Goal: Information Seeking & Learning: Learn about a topic

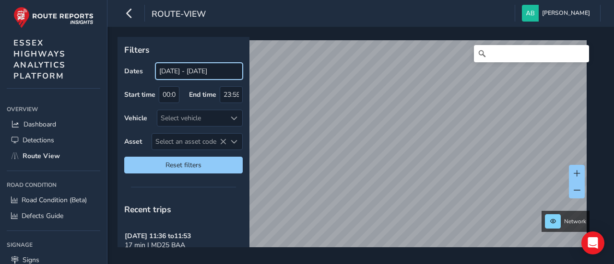
click at [161, 71] on input "[DATE] - [DATE]" at bounding box center [198, 71] width 87 height 17
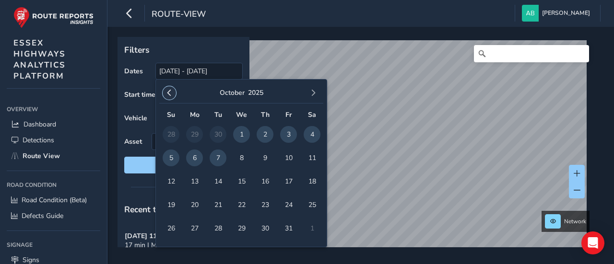
click at [171, 93] on span "button" at bounding box center [169, 93] width 7 height 7
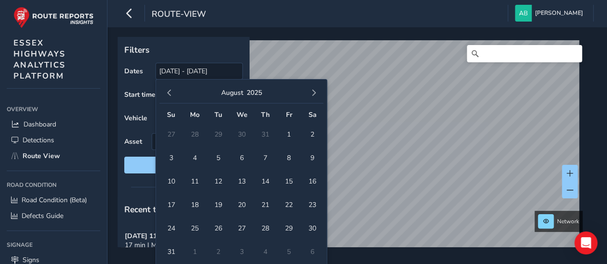
click at [171, 93] on span "button" at bounding box center [169, 93] width 7 height 7
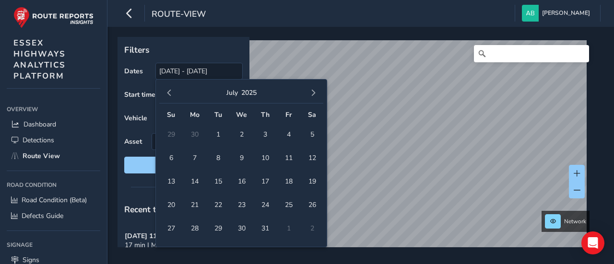
click at [171, 93] on span "button" at bounding box center [169, 93] width 7 height 7
click at [312, 90] on span "button" at bounding box center [313, 93] width 7 height 7
click at [220, 133] on span "1" at bounding box center [218, 134] width 17 height 17
click at [314, 92] on span "button" at bounding box center [313, 93] width 7 height 7
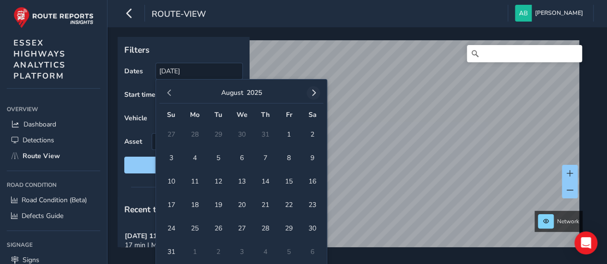
click at [315, 92] on span "button" at bounding box center [313, 93] width 7 height 7
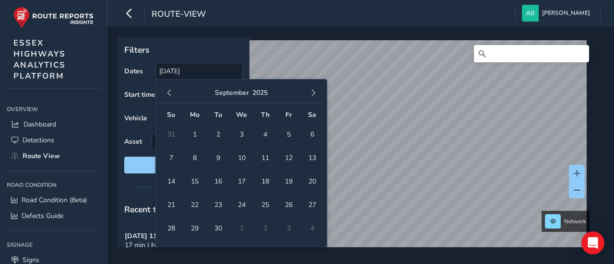
click at [315, 92] on span "button" at bounding box center [313, 93] width 7 height 7
click at [221, 157] on span "7" at bounding box center [218, 158] width 17 height 17
type input "01/07/2025 - 07/10/2025"
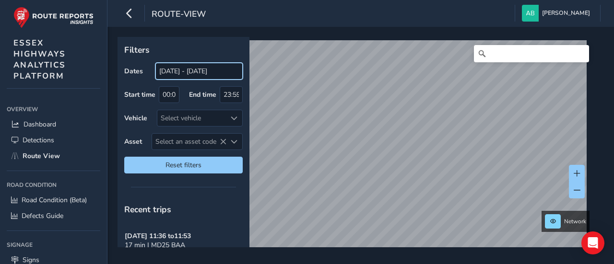
click at [177, 71] on input "[DATE] - [DATE]" at bounding box center [198, 71] width 87 height 17
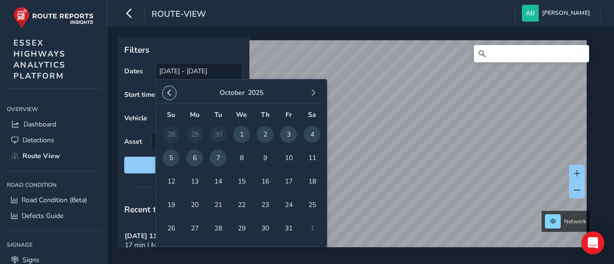
click at [167, 94] on span "button" at bounding box center [169, 93] width 7 height 7
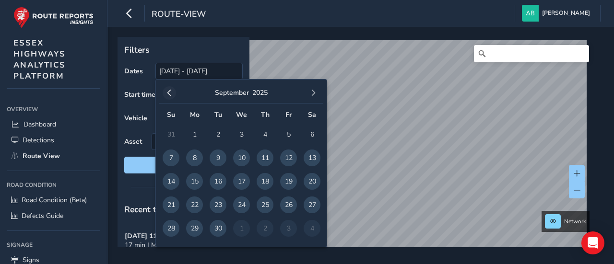
click at [169, 94] on span "button" at bounding box center [169, 93] width 7 height 7
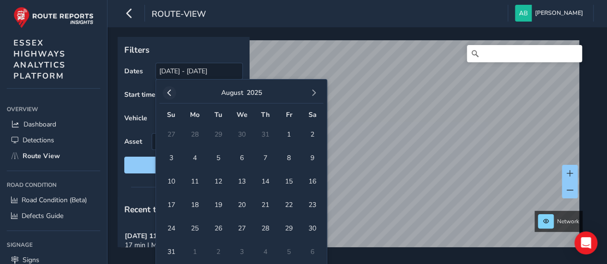
click at [169, 94] on span "button" at bounding box center [169, 93] width 7 height 7
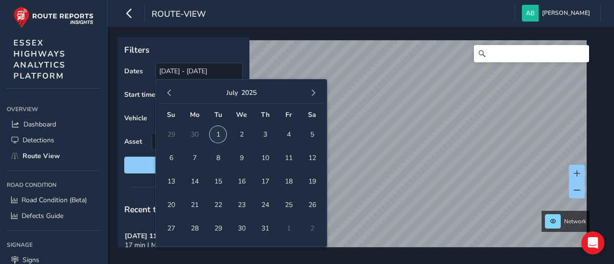
click at [220, 134] on span "1" at bounding box center [218, 134] width 17 height 17
click at [314, 91] on span "button" at bounding box center [313, 93] width 7 height 7
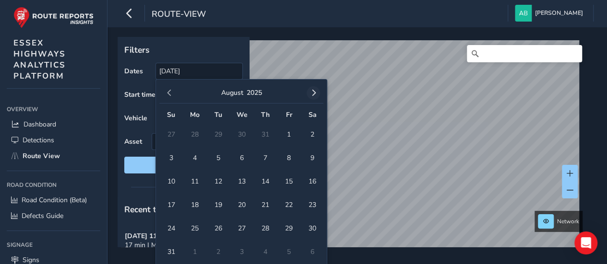
click at [312, 92] on span "button" at bounding box center [313, 93] width 7 height 7
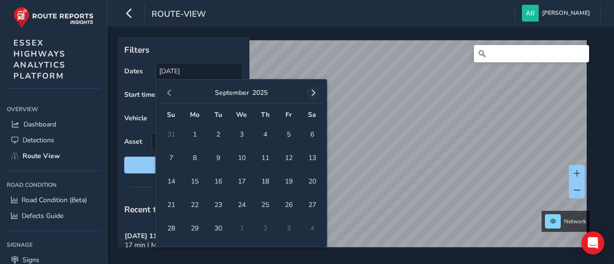
click at [313, 93] on span "button" at bounding box center [313, 93] width 7 height 7
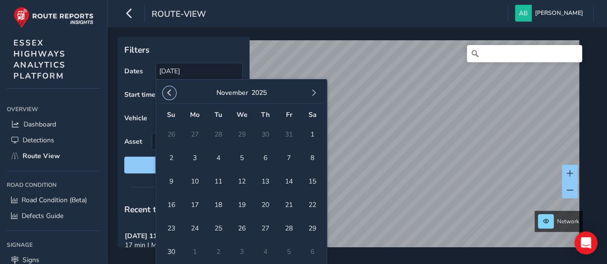
click at [166, 93] on button "button" at bounding box center [169, 92] width 13 height 13
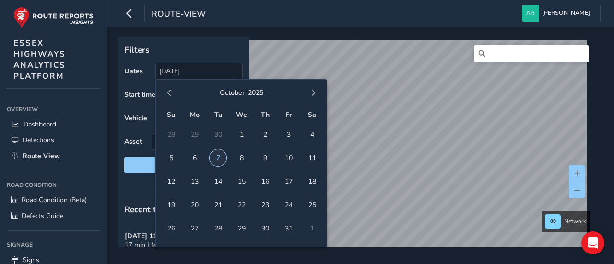
click at [217, 158] on span "7" at bounding box center [218, 158] width 17 height 17
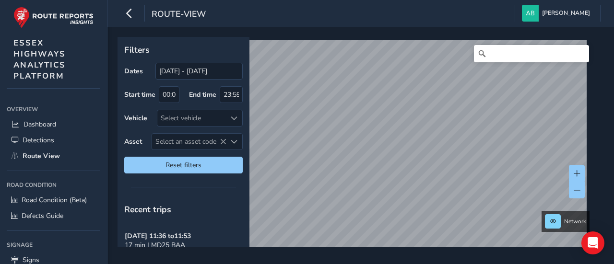
scroll to position [14, 0]
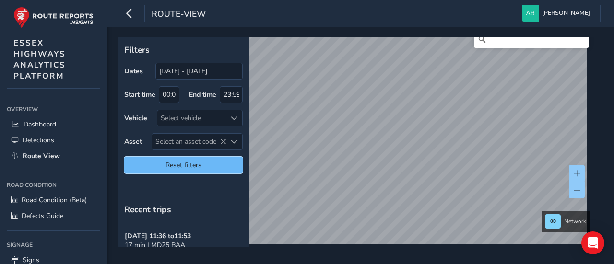
click at [218, 164] on span "Reset filters" at bounding box center [183, 165] width 104 height 9
click at [217, 164] on span "Reset filters" at bounding box center [183, 165] width 104 height 9
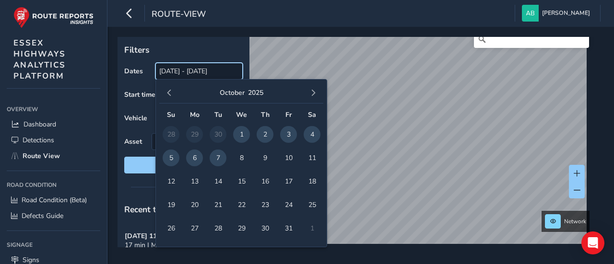
click at [183, 75] on input "[DATE] - [DATE]" at bounding box center [198, 71] width 87 height 17
click at [171, 94] on span "button" at bounding box center [169, 93] width 7 height 7
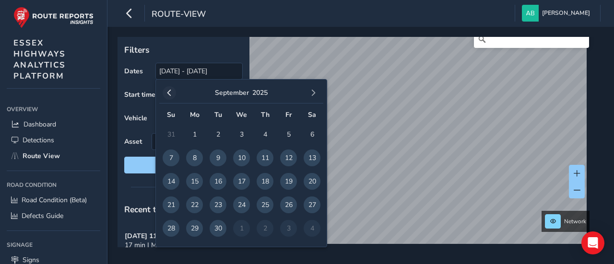
click at [170, 93] on span "button" at bounding box center [169, 93] width 7 height 7
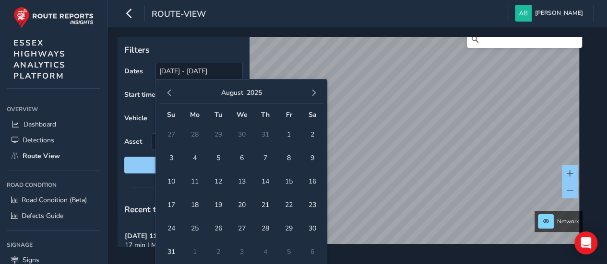
click at [170, 93] on span "button" at bounding box center [169, 93] width 7 height 7
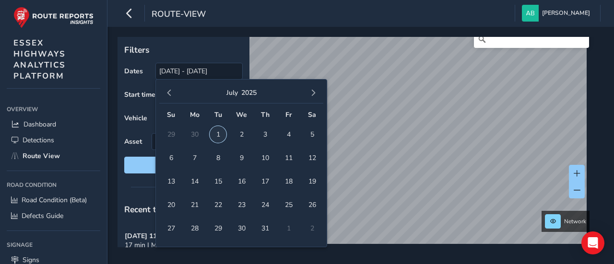
click at [217, 131] on span "1" at bounding box center [218, 134] width 17 height 17
click at [315, 91] on span "button" at bounding box center [313, 93] width 7 height 7
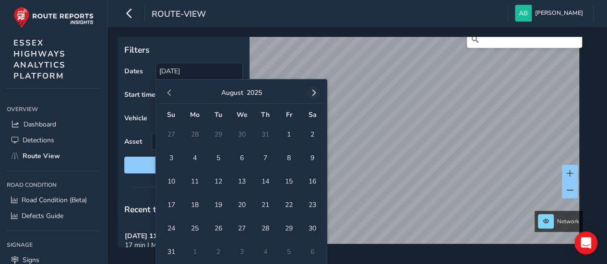
click at [312, 93] on span "button" at bounding box center [313, 93] width 7 height 7
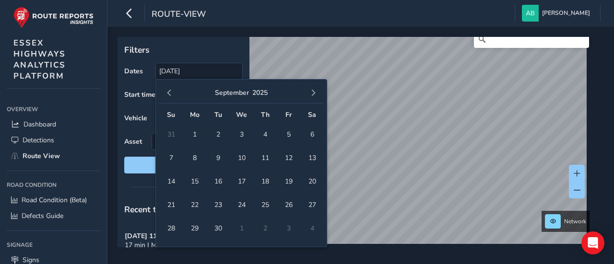
click at [312, 93] on span "button" at bounding box center [313, 93] width 7 height 7
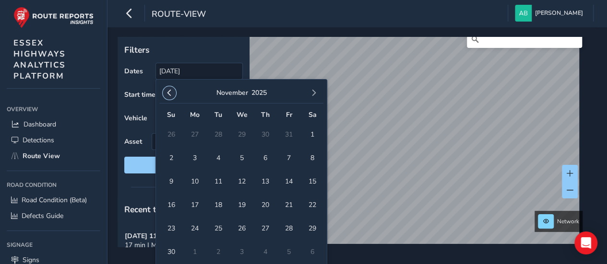
click at [167, 92] on span "button" at bounding box center [169, 93] width 7 height 7
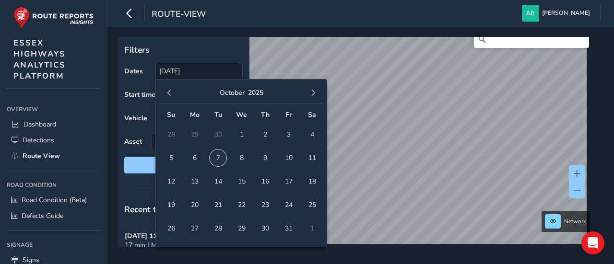
click at [217, 157] on span "7" at bounding box center [218, 158] width 17 height 17
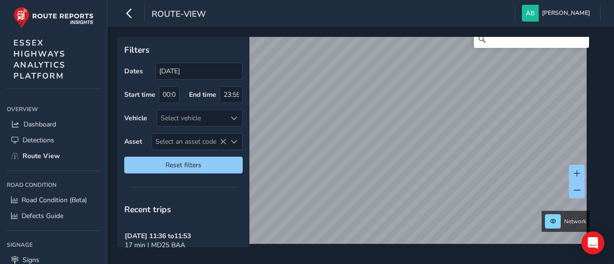
type input "01/07/2025 - 07/10/2025"
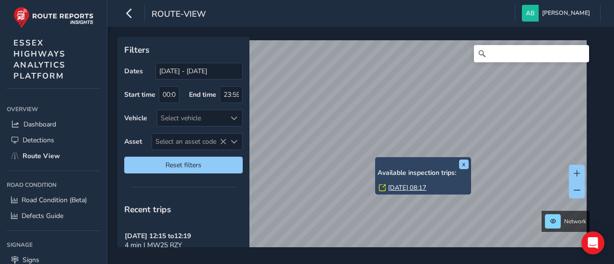
click at [397, 188] on link "[DATE] 08:17" at bounding box center [407, 188] width 38 height 9
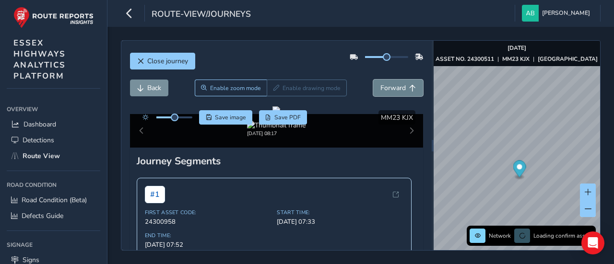
click at [387, 89] on span "Forward" at bounding box center [392, 87] width 25 height 9
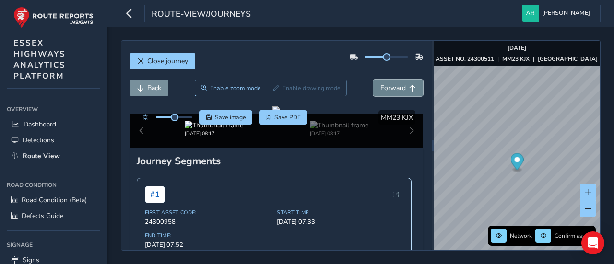
click at [387, 89] on span "Forward" at bounding box center [392, 87] width 25 height 9
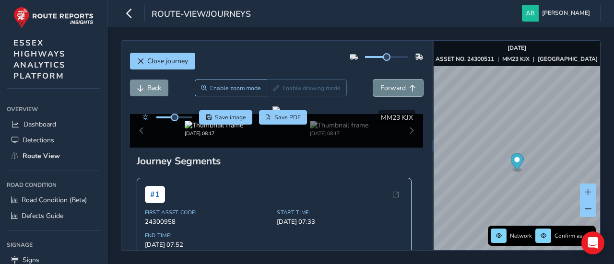
click at [387, 89] on span "Forward" at bounding box center [392, 87] width 25 height 9
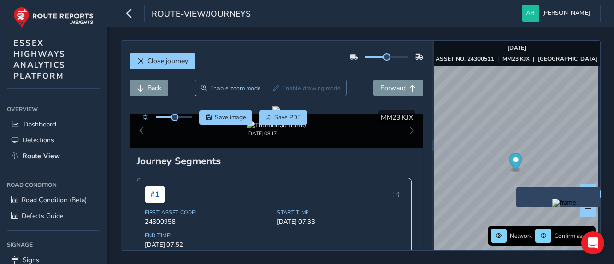
click at [552, 207] on img "Preview frame" at bounding box center [564, 203] width 24 height 8
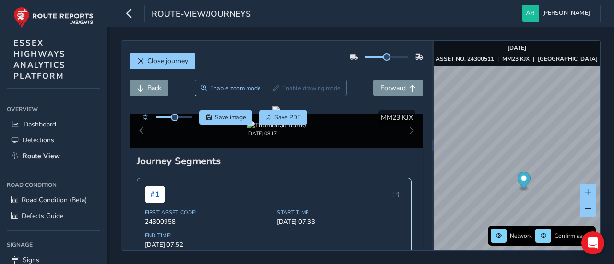
click at [454, 157] on div "Close journey Back Enable zoom mode Enable drawing mode Forward Click and Drag …" at bounding box center [360, 145] width 479 height 210
click at [393, 88] on span "Forward" at bounding box center [392, 87] width 25 height 9
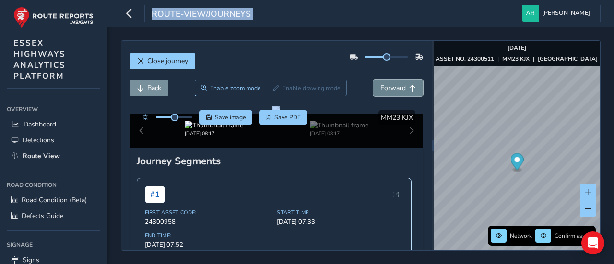
click at [393, 88] on span "Forward" at bounding box center [392, 87] width 25 height 9
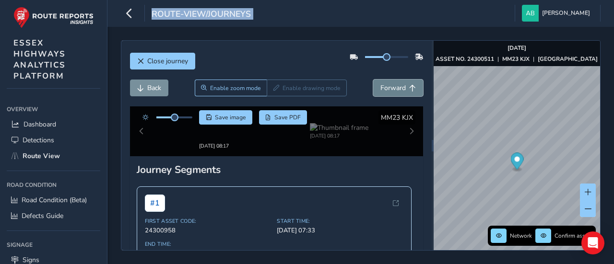
click at [393, 88] on span "Forward" at bounding box center [392, 87] width 25 height 9
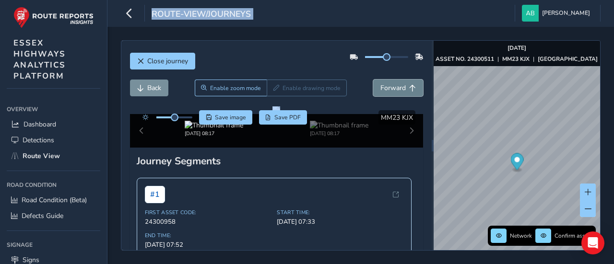
click at [393, 88] on span "Forward" at bounding box center [392, 87] width 25 height 9
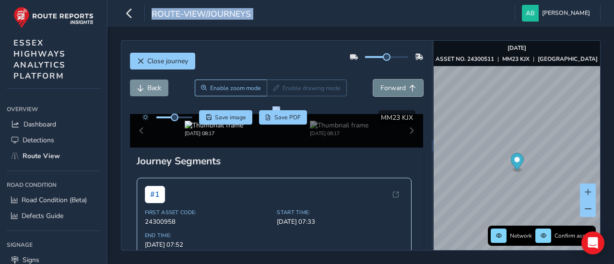
click at [393, 88] on span "Forward" at bounding box center [392, 87] width 25 height 9
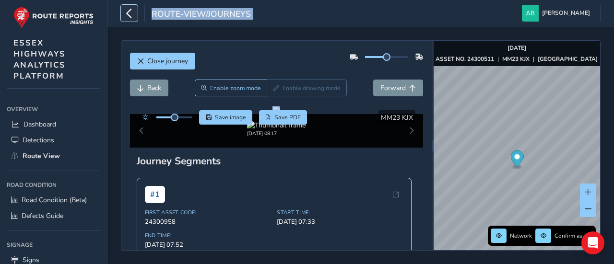
click at [130, 11] on icon "button" at bounding box center [129, 13] width 10 height 17
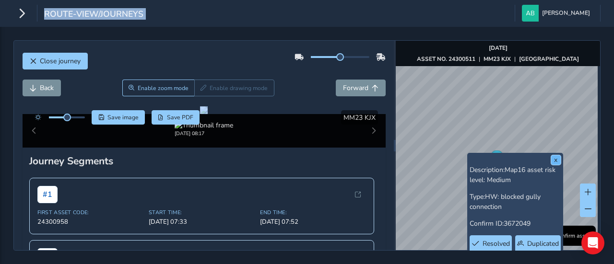
click at [557, 160] on button "x" at bounding box center [556, 160] width 10 height 10
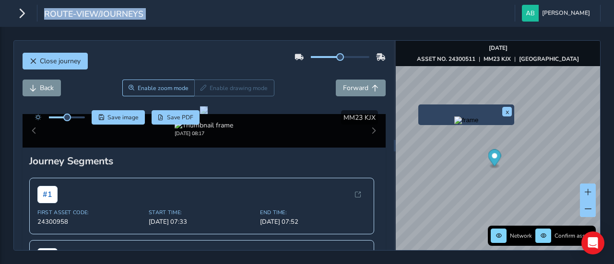
click at [427, 105] on div "x" at bounding box center [466, 115] width 96 height 21
click at [454, 124] on img "Preview frame" at bounding box center [466, 121] width 24 height 8
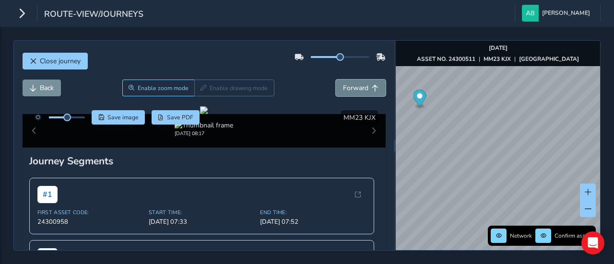
click at [354, 91] on span "Forward" at bounding box center [355, 87] width 25 height 9
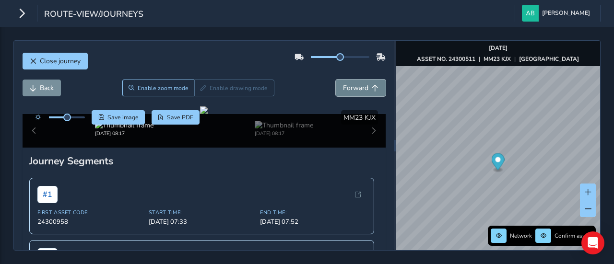
click at [355, 91] on span "Forward" at bounding box center [355, 87] width 25 height 9
click at [35, 87] on span "Back" at bounding box center [33, 88] width 7 height 7
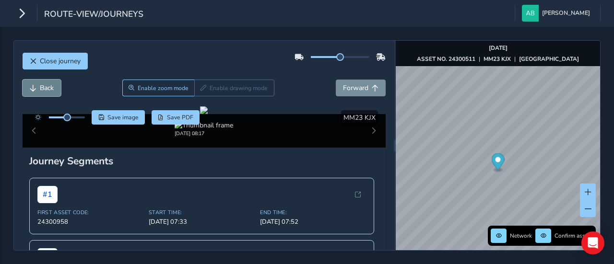
click at [35, 87] on span "Back" at bounding box center [33, 88] width 7 height 7
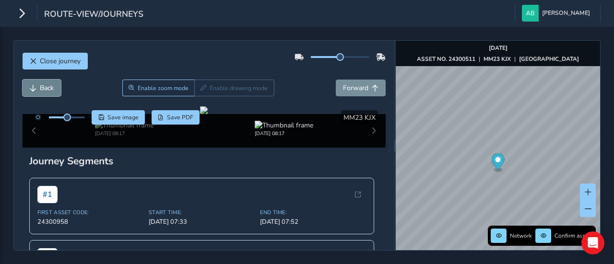
click at [36, 88] on button "Back" at bounding box center [42, 88] width 38 height 17
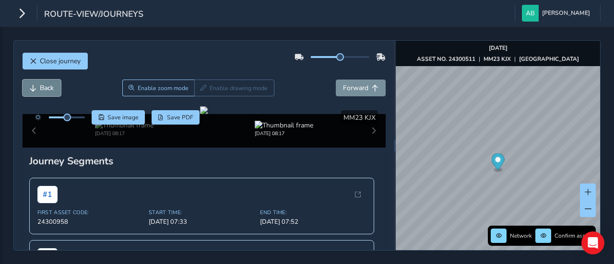
click at [36, 88] on button "Back" at bounding box center [42, 88] width 38 height 17
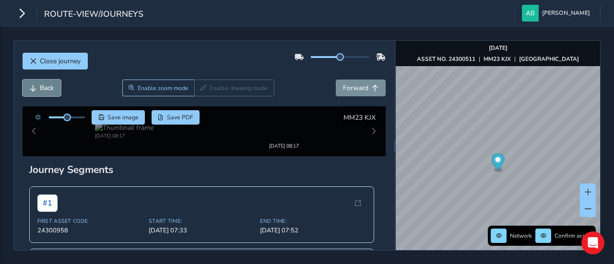
click at [36, 88] on button "Back" at bounding box center [42, 88] width 38 height 17
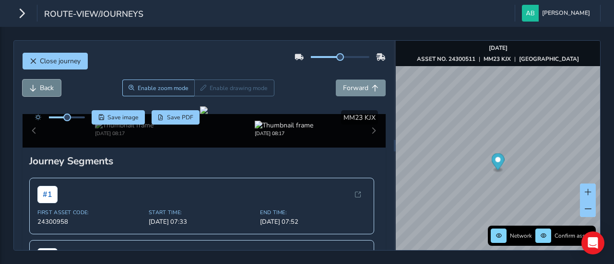
click at [36, 88] on button "Back" at bounding box center [42, 88] width 38 height 17
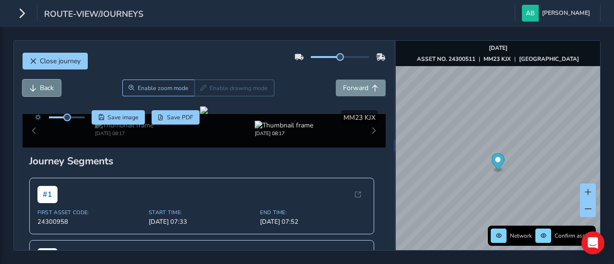
click at [36, 88] on button "Back" at bounding box center [42, 88] width 38 height 17
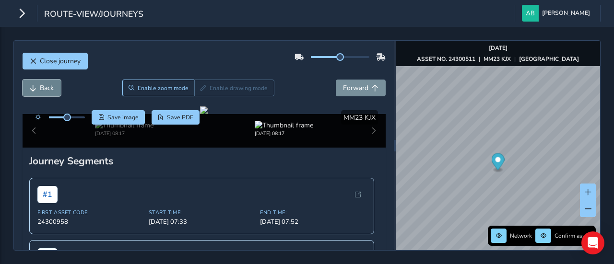
click at [36, 88] on button "Back" at bounding box center [42, 88] width 38 height 17
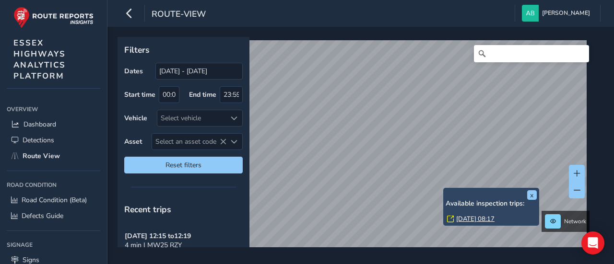
click at [466, 220] on link "[DATE] 08:17" at bounding box center [475, 219] width 38 height 9
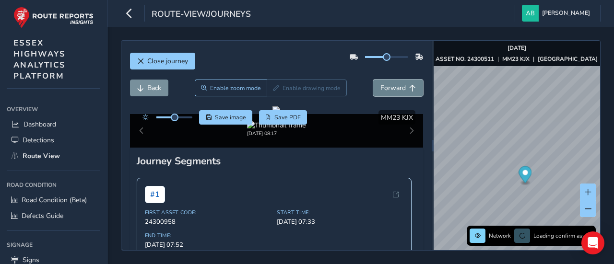
click at [398, 88] on span "Forward" at bounding box center [392, 87] width 25 height 9
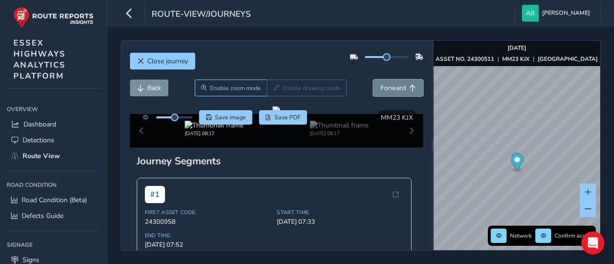
click at [398, 88] on span "Forward" at bounding box center [392, 87] width 25 height 9
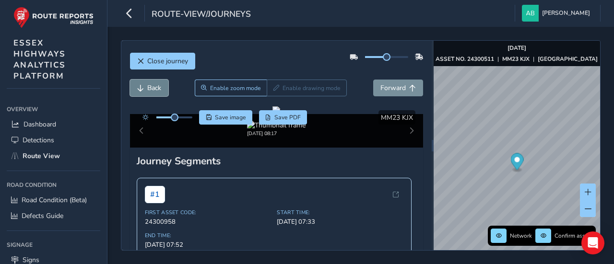
click at [157, 87] on span "Back" at bounding box center [154, 87] width 14 height 9
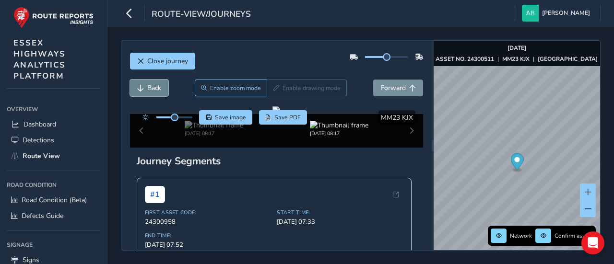
click at [157, 87] on span "Back" at bounding box center [154, 87] width 14 height 9
click at [158, 88] on span "Back" at bounding box center [154, 87] width 14 height 9
click at [160, 88] on span "Back" at bounding box center [154, 87] width 14 height 9
click at [162, 90] on button "Back" at bounding box center [149, 88] width 38 height 17
click at [163, 90] on button "Back" at bounding box center [149, 88] width 38 height 17
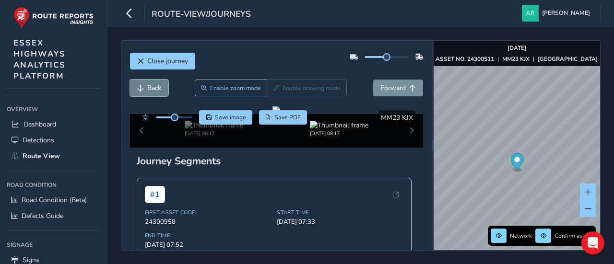
click at [163, 90] on button "Back" at bounding box center [149, 88] width 38 height 17
click at [163, 91] on button "Back" at bounding box center [149, 88] width 38 height 17
click at [164, 91] on button "Back" at bounding box center [149, 88] width 38 height 17
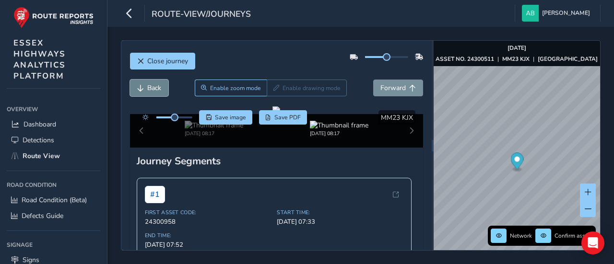
click at [164, 91] on button "Back" at bounding box center [149, 88] width 38 height 17
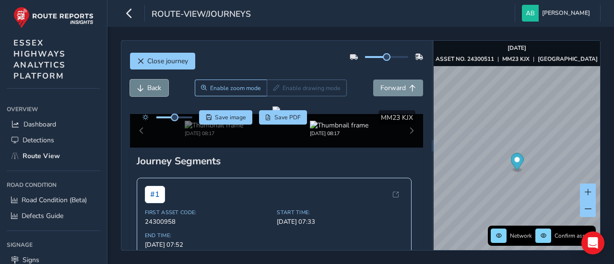
click at [164, 91] on button "Back" at bounding box center [149, 88] width 38 height 17
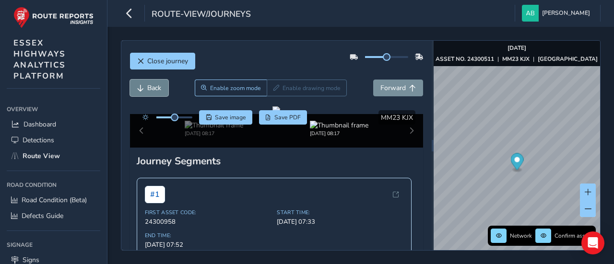
click at [164, 91] on button "Back" at bounding box center [149, 88] width 38 height 17
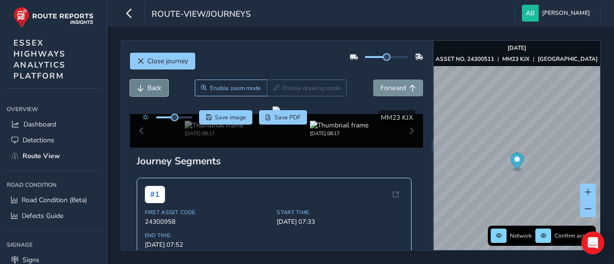
click at [164, 91] on button "Back" at bounding box center [149, 88] width 38 height 17
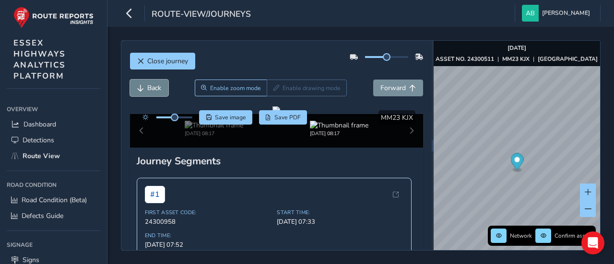
click at [164, 91] on button "Back" at bounding box center [149, 88] width 38 height 17
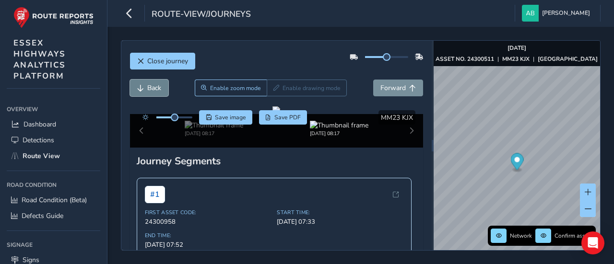
click at [164, 91] on button "Back" at bounding box center [149, 88] width 38 height 17
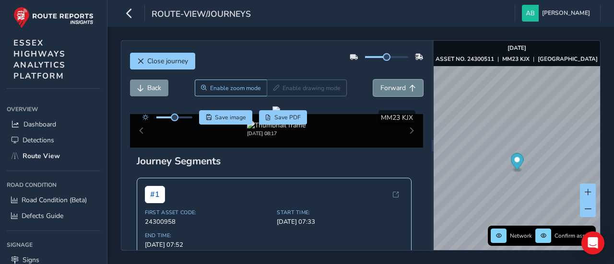
click at [383, 85] on span "Forward" at bounding box center [392, 87] width 25 height 9
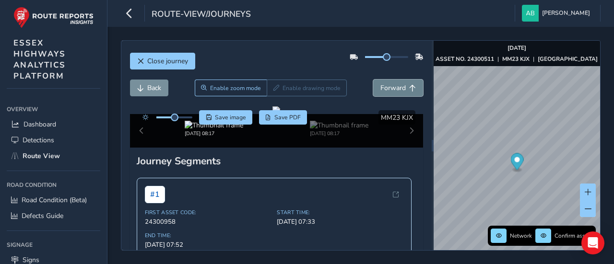
click at [383, 85] on span "Forward" at bounding box center [392, 87] width 25 height 9
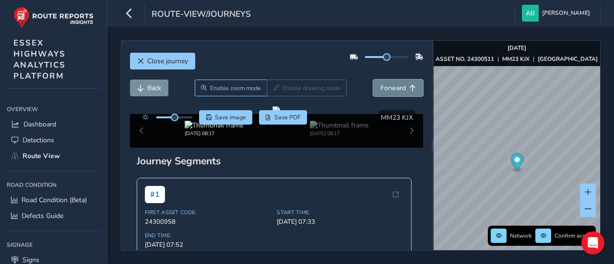
click at [383, 85] on span "Forward" at bounding box center [392, 87] width 25 height 9
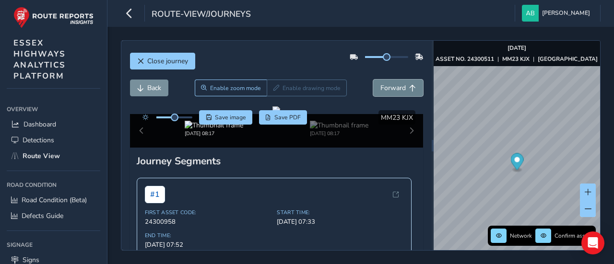
click at [383, 85] on span "Forward" at bounding box center [392, 87] width 25 height 9
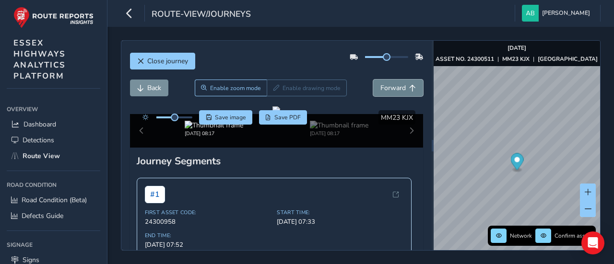
click at [383, 85] on span "Forward" at bounding box center [392, 87] width 25 height 9
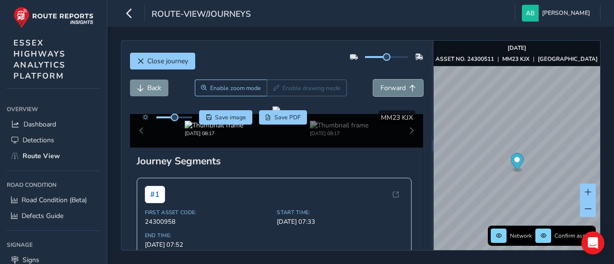
click at [383, 85] on span "Forward" at bounding box center [392, 87] width 25 height 9
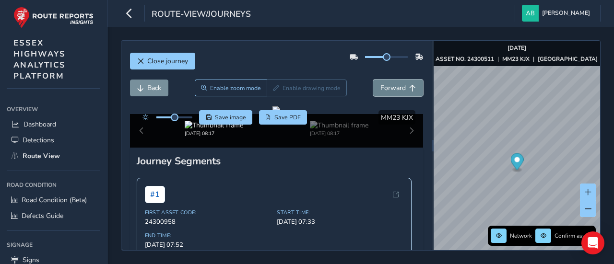
click at [383, 85] on span "Forward" at bounding box center [392, 87] width 25 height 9
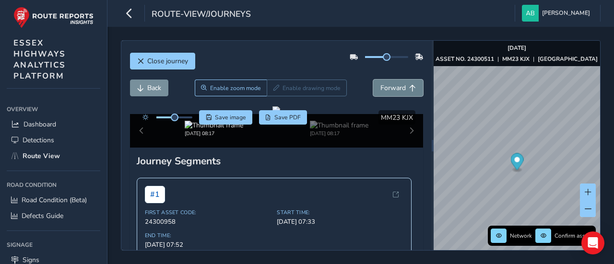
click at [383, 85] on span "Forward" at bounding box center [392, 87] width 25 height 9
click at [150, 87] on span "Back" at bounding box center [154, 87] width 14 height 9
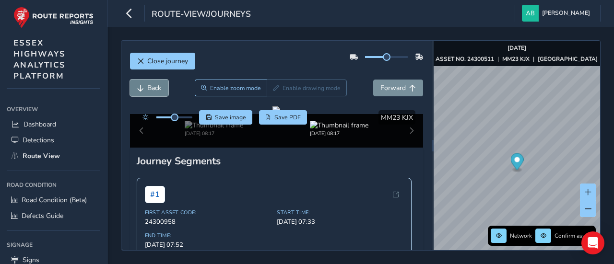
click at [150, 87] on span "Back" at bounding box center [154, 87] width 14 height 9
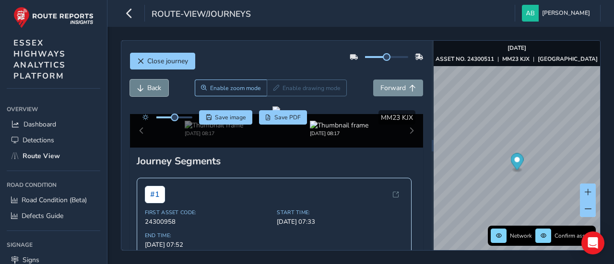
click at [150, 87] on span "Back" at bounding box center [154, 87] width 14 height 9
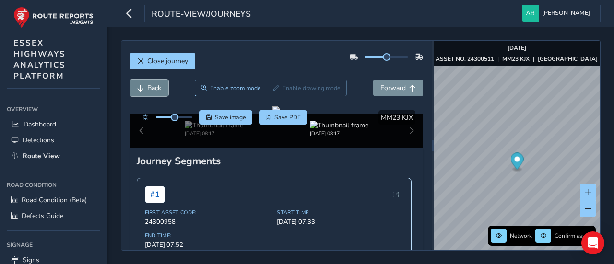
click at [150, 87] on span "Back" at bounding box center [154, 87] width 14 height 9
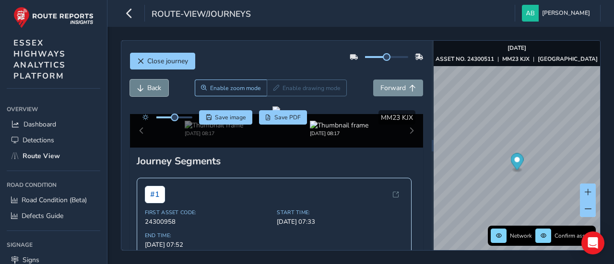
click at [150, 87] on span "Back" at bounding box center [154, 87] width 14 height 9
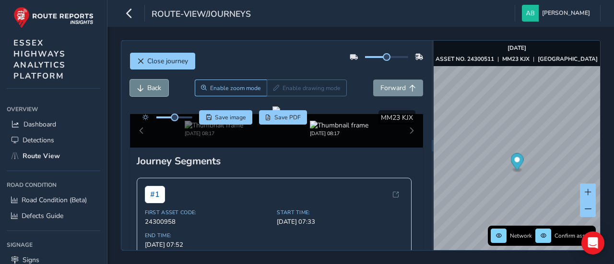
click at [150, 87] on span "Back" at bounding box center [154, 87] width 14 height 9
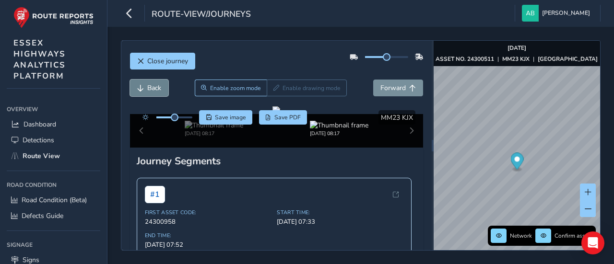
click at [150, 87] on span "Back" at bounding box center [154, 87] width 14 height 9
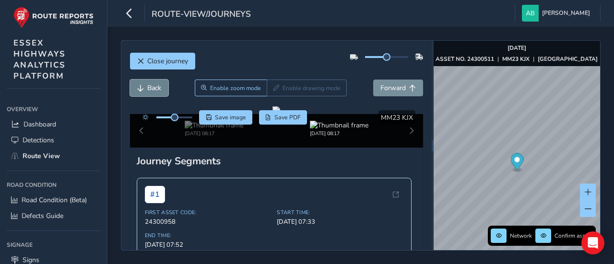
click at [150, 87] on span "Back" at bounding box center [154, 87] width 14 height 9
click at [151, 87] on span "Back" at bounding box center [154, 87] width 14 height 9
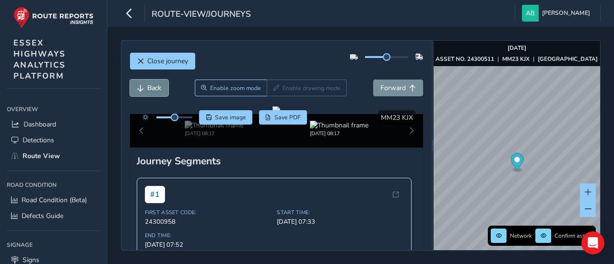
click at [151, 87] on span "Back" at bounding box center [154, 87] width 14 height 9
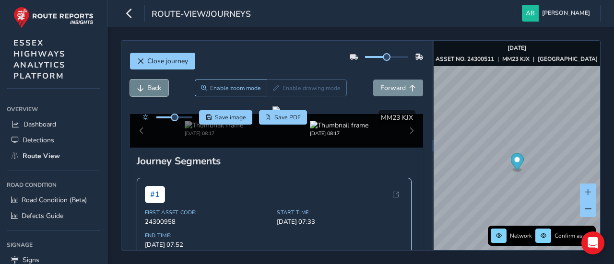
click at [151, 87] on span "Back" at bounding box center [154, 87] width 14 height 9
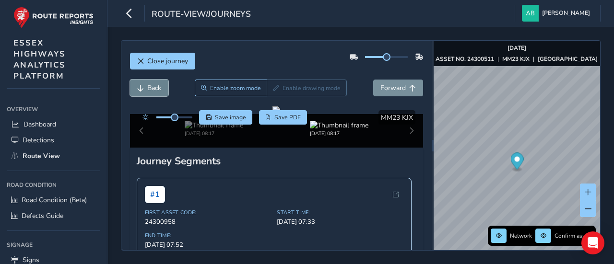
click at [151, 87] on span "Back" at bounding box center [154, 87] width 14 height 9
click at [159, 100] on div "Back Enable zoom mode Enable drawing mode Forward" at bounding box center [276, 93] width 293 height 27
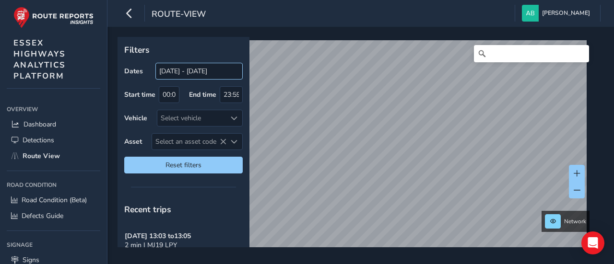
click at [158, 75] on div "Filters Dates [DATE] - [DATE] Start time 00:00 End time 23:59 Vehicle Select ve…" at bounding box center [356, 142] width 479 height 210
click at [220, 136] on div "Filters Dates [DATE] - [DATE] Start time 00:00 End time 23:59 Vehicle Select ve…" at bounding box center [356, 142] width 479 height 210
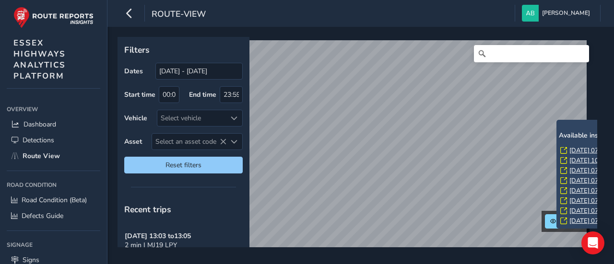
click at [560, 127] on div "x Available inspection trips: [GEOGRAPHIC_DATA][DATE] 07:32 [DATE] 10:10 [DATE]…" at bounding box center [604, 174] width 91 height 104
click at [576, 150] on link "[DATE] 07:32" at bounding box center [588, 150] width 38 height 9
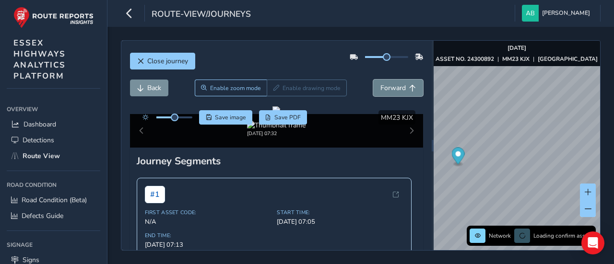
click at [393, 89] on span "Forward" at bounding box center [392, 87] width 25 height 9
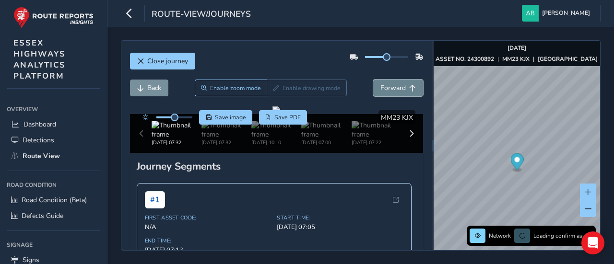
click at [393, 89] on span "Forward" at bounding box center [392, 87] width 25 height 9
click at [392, 89] on span "Forward" at bounding box center [392, 87] width 25 height 9
click at [391, 90] on span "Forward" at bounding box center [392, 87] width 25 height 9
click at [390, 90] on span "Forward" at bounding box center [392, 87] width 25 height 9
click at [389, 90] on span "Forward" at bounding box center [392, 87] width 25 height 9
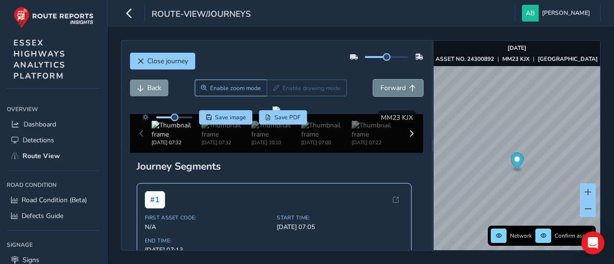
click at [389, 90] on span "Forward" at bounding box center [392, 87] width 25 height 9
click at [148, 90] on span "Back" at bounding box center [154, 87] width 14 height 9
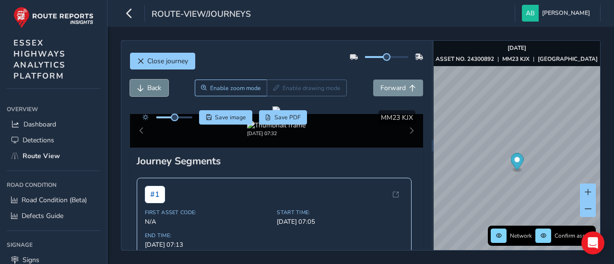
click at [148, 90] on span "Back" at bounding box center [154, 87] width 14 height 9
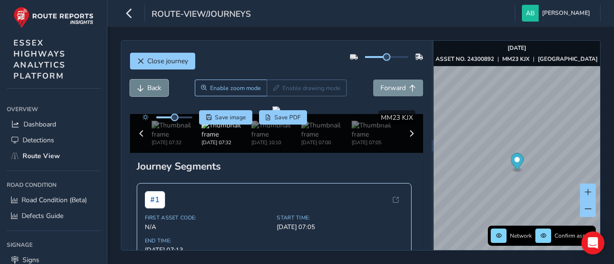
click at [148, 90] on span "Back" at bounding box center [154, 87] width 14 height 9
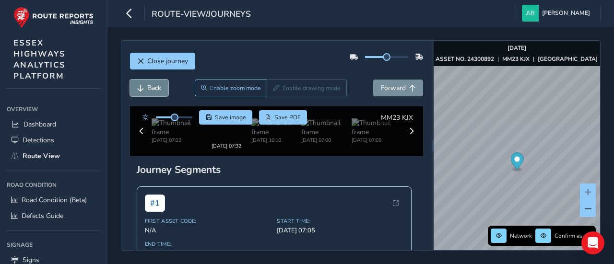
click at [148, 90] on span "Back" at bounding box center [154, 87] width 14 height 9
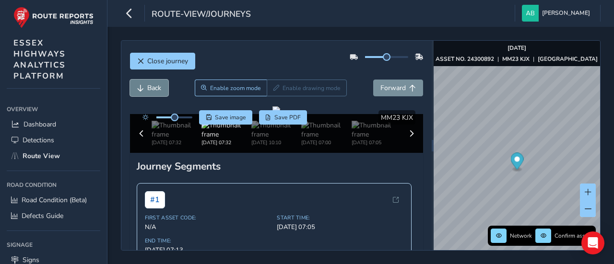
click at [148, 90] on span "Back" at bounding box center [154, 87] width 14 height 9
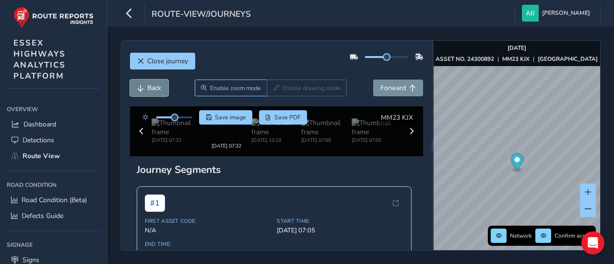
click at [148, 90] on span "Back" at bounding box center [154, 87] width 14 height 9
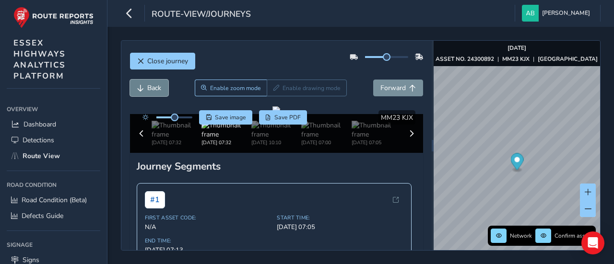
click at [148, 90] on span "Back" at bounding box center [154, 87] width 14 height 9
click at [380, 83] on span "Forward" at bounding box center [392, 87] width 25 height 9
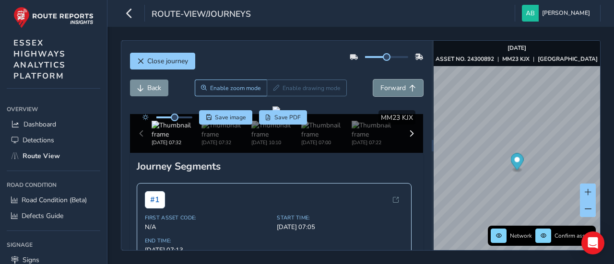
click at [380, 83] on span "Forward" at bounding box center [392, 87] width 25 height 9
click at [153, 88] on span "Back" at bounding box center [154, 87] width 14 height 9
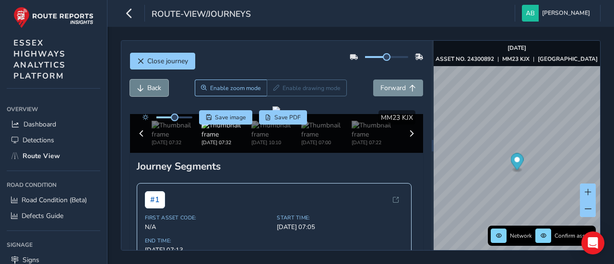
click at [153, 88] on span "Back" at bounding box center [154, 87] width 14 height 9
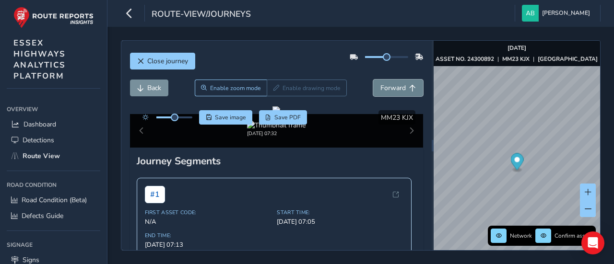
click at [389, 87] on span "Forward" at bounding box center [392, 87] width 25 height 9
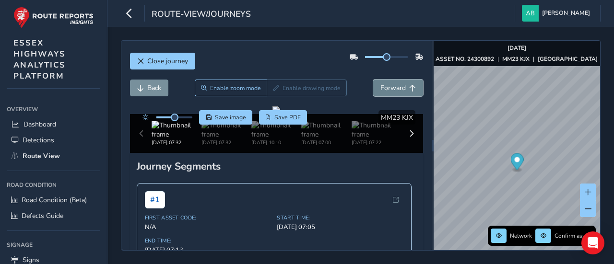
click at [389, 87] on span "Forward" at bounding box center [392, 87] width 25 height 9
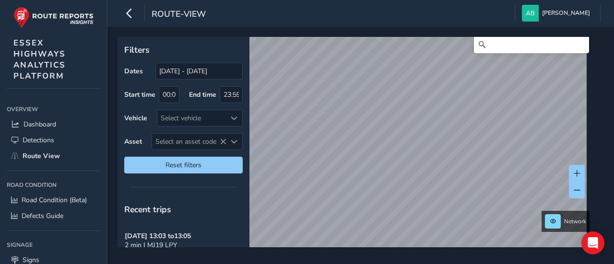
scroll to position [14, 0]
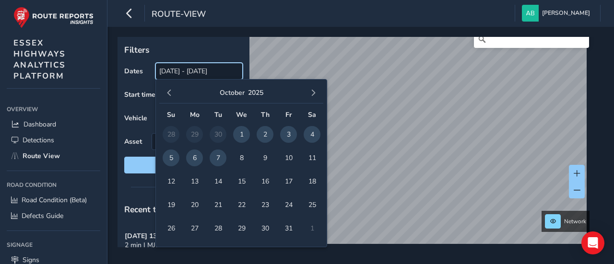
click at [175, 71] on input "[DATE] - [DATE]" at bounding box center [198, 71] width 87 height 17
click at [169, 93] on span "button" at bounding box center [169, 93] width 7 height 7
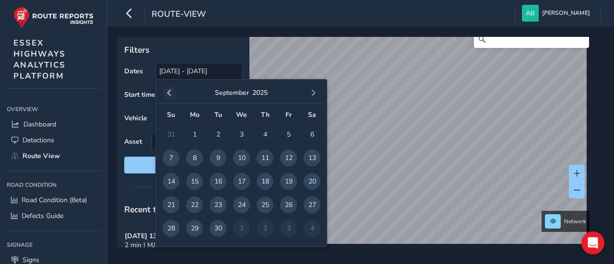
click at [170, 94] on span "button" at bounding box center [169, 93] width 7 height 7
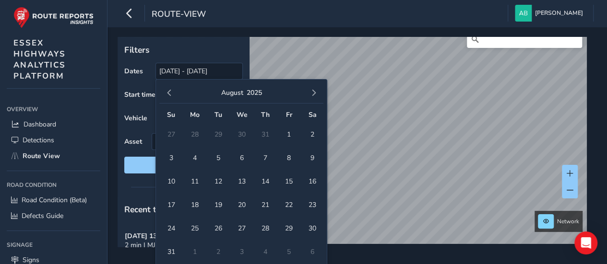
click at [170, 94] on span "button" at bounding box center [169, 93] width 7 height 7
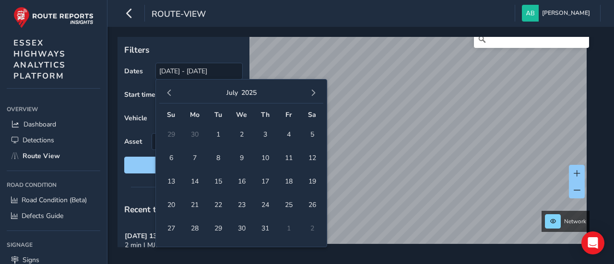
click at [170, 94] on span "button" at bounding box center [169, 93] width 7 height 7
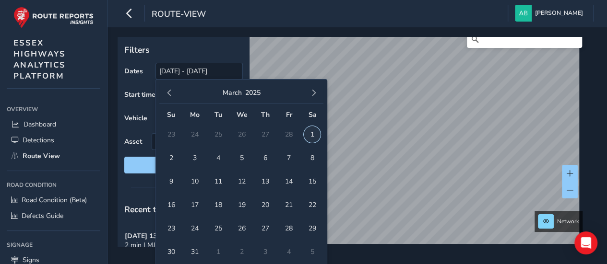
click at [314, 134] on span "1" at bounding box center [311, 134] width 17 height 17
click at [315, 93] on span "button" at bounding box center [313, 93] width 7 height 7
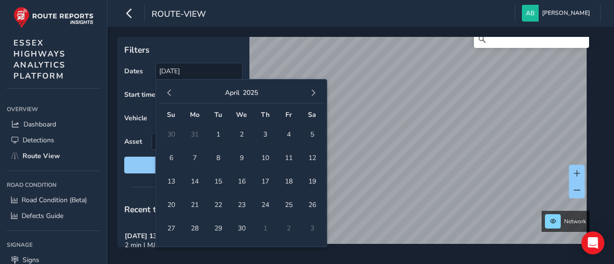
click at [315, 93] on span "button" at bounding box center [313, 93] width 7 height 7
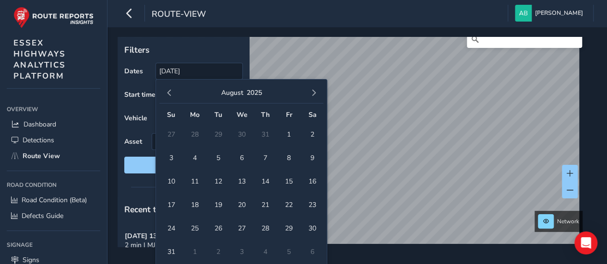
click at [315, 93] on span "button" at bounding box center [313, 93] width 7 height 7
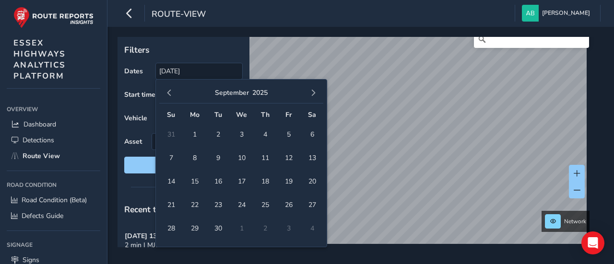
click at [315, 93] on span "button" at bounding box center [313, 93] width 7 height 7
click at [215, 158] on span "7" at bounding box center [218, 158] width 17 height 17
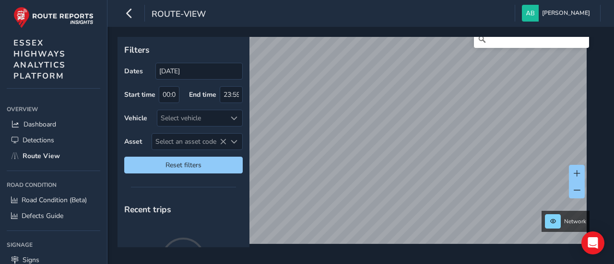
type input "[DATE] - [DATE]"
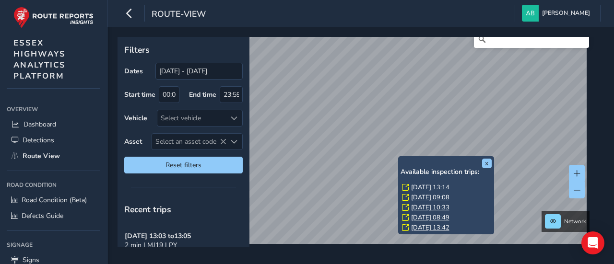
click at [425, 186] on link "[DATE] 13:14" at bounding box center [430, 187] width 38 height 9
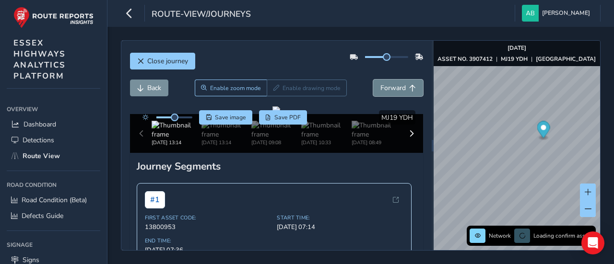
click at [392, 89] on span "Forward" at bounding box center [392, 87] width 25 height 9
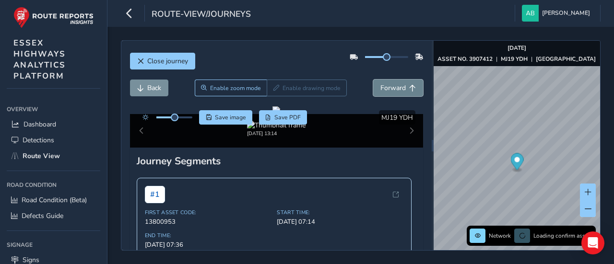
click at [392, 89] on span "Forward" at bounding box center [392, 87] width 25 height 9
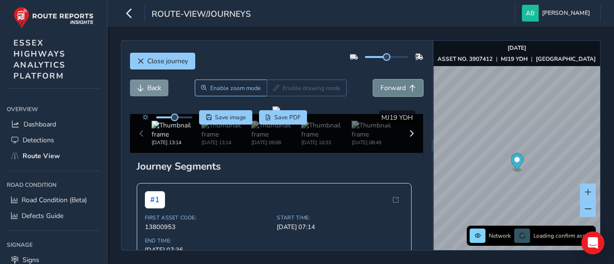
click at [392, 89] on span "Forward" at bounding box center [392, 87] width 25 height 9
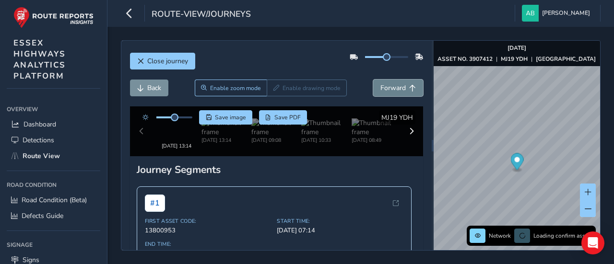
click at [392, 89] on span "Forward" at bounding box center [392, 87] width 25 height 9
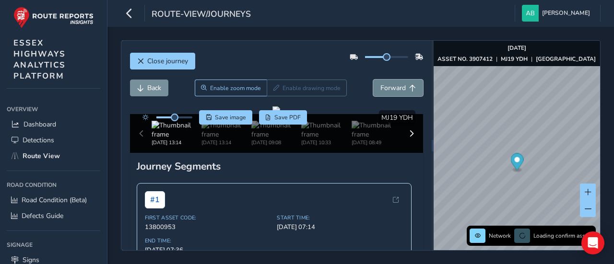
click at [392, 89] on span "Forward" at bounding box center [392, 87] width 25 height 9
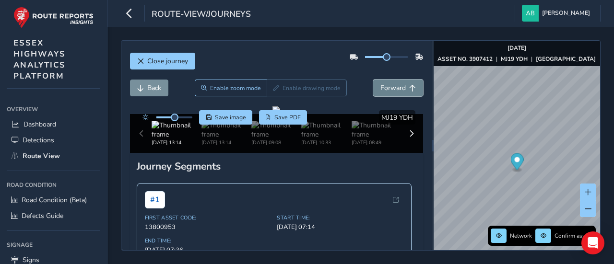
click at [392, 89] on span "Forward" at bounding box center [392, 87] width 25 height 9
click at [154, 87] on span "Back" at bounding box center [154, 87] width 14 height 9
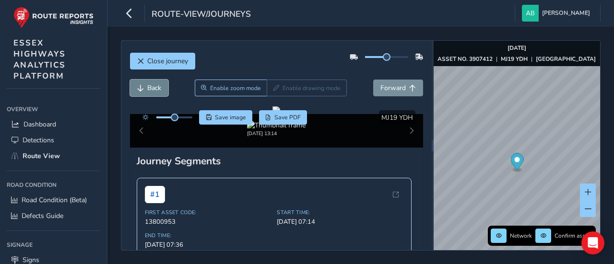
click at [154, 87] on span "Back" at bounding box center [154, 87] width 14 height 9
click at [393, 90] on span "Forward" at bounding box center [392, 87] width 25 height 9
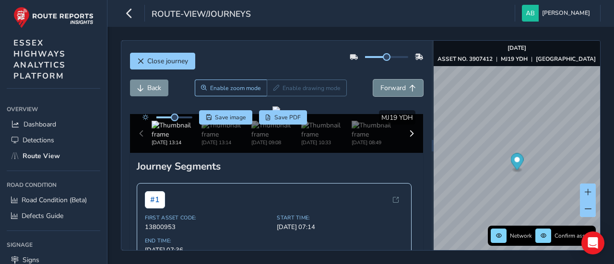
click at [393, 90] on span "Forward" at bounding box center [392, 87] width 25 height 9
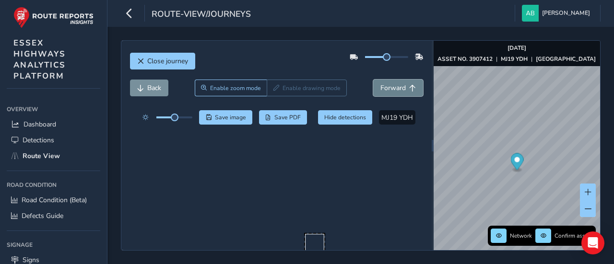
click at [393, 90] on span "Forward" at bounding box center [392, 87] width 25 height 9
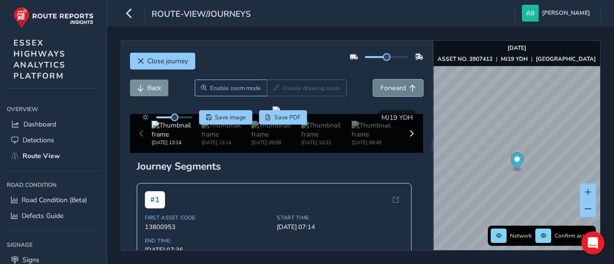
click at [393, 90] on span "Forward" at bounding box center [392, 87] width 25 height 9
click at [155, 86] on span "Back" at bounding box center [154, 87] width 14 height 9
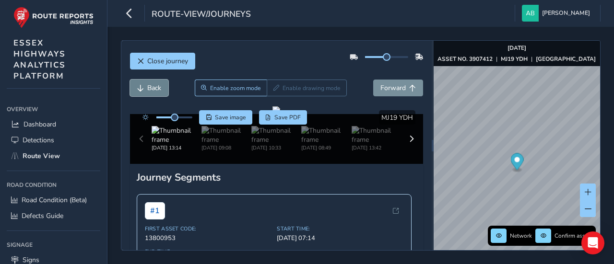
click at [155, 86] on span "Back" at bounding box center [154, 87] width 14 height 9
click at [154, 86] on span "Back" at bounding box center [154, 87] width 14 height 9
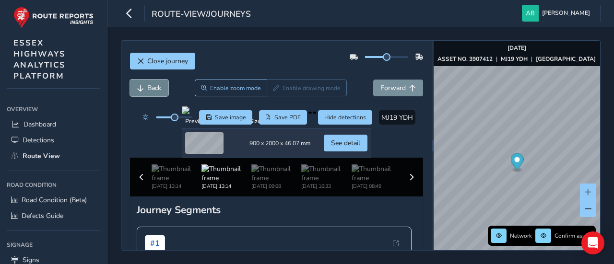
click at [154, 86] on span "Back" at bounding box center [154, 87] width 14 height 9
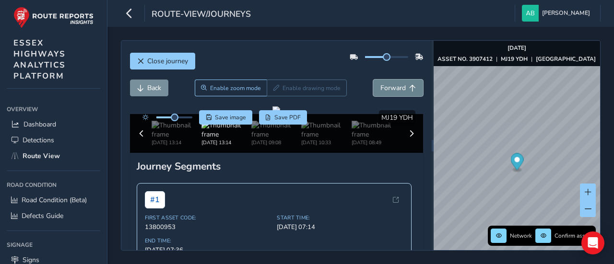
click at [393, 86] on span "Forward" at bounding box center [392, 87] width 25 height 9
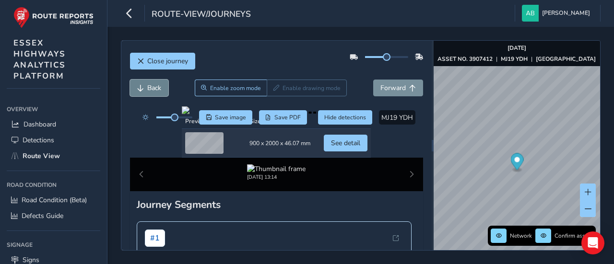
click at [150, 89] on span "Back" at bounding box center [154, 87] width 14 height 9
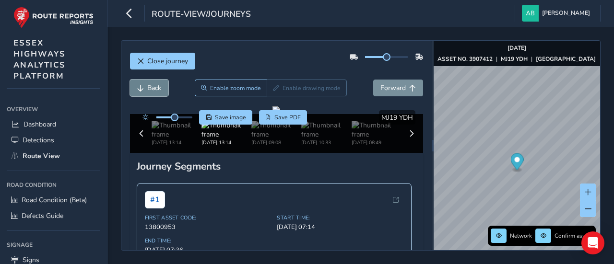
click at [152, 86] on span "Back" at bounding box center [154, 87] width 14 height 9
click at [385, 85] on span "Forward" at bounding box center [392, 87] width 25 height 9
click at [145, 87] on button "Back" at bounding box center [149, 88] width 38 height 17
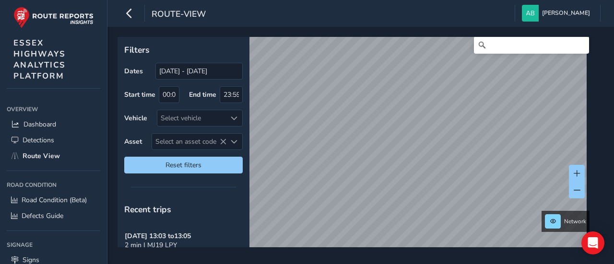
scroll to position [14, 0]
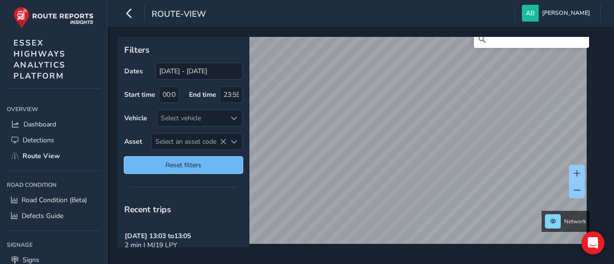
click at [195, 164] on span "Reset filters" at bounding box center [183, 165] width 104 height 9
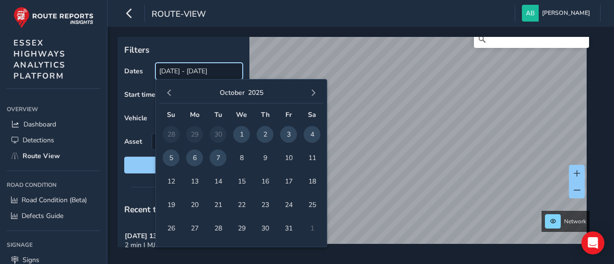
click at [180, 71] on input "[DATE] - [DATE]" at bounding box center [198, 71] width 87 height 17
click at [168, 95] on span "button" at bounding box center [169, 93] width 7 height 7
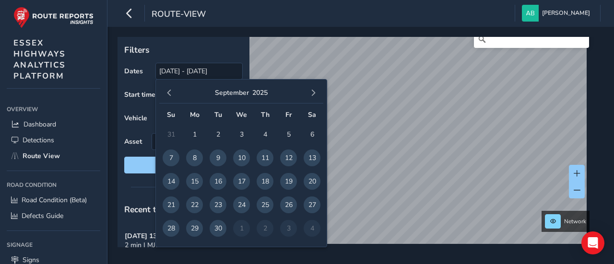
click at [168, 95] on span "button" at bounding box center [169, 93] width 7 height 7
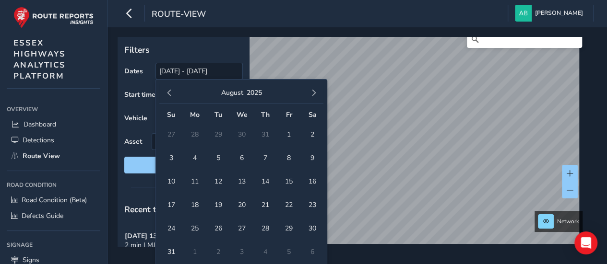
click at [168, 95] on span "button" at bounding box center [169, 93] width 7 height 7
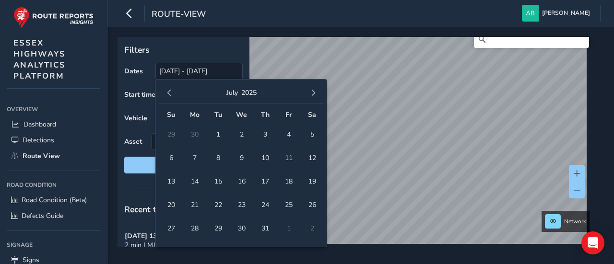
click at [168, 95] on span "button" at bounding box center [169, 93] width 7 height 7
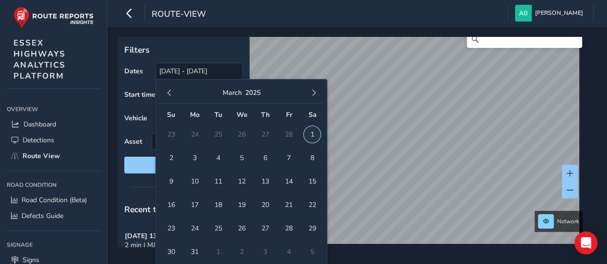
click at [310, 132] on span "1" at bounding box center [311, 134] width 17 height 17
click at [314, 95] on span "button" at bounding box center [313, 93] width 7 height 7
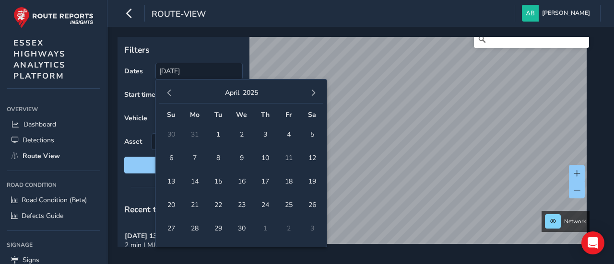
click at [314, 95] on span "button" at bounding box center [313, 93] width 7 height 7
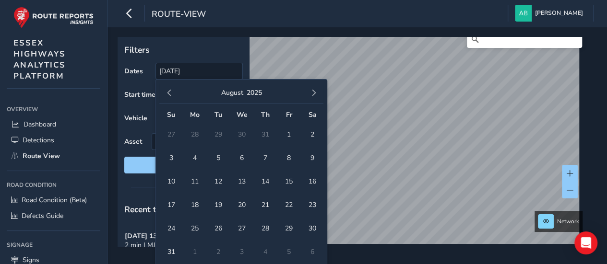
click at [314, 95] on span "button" at bounding box center [313, 93] width 7 height 7
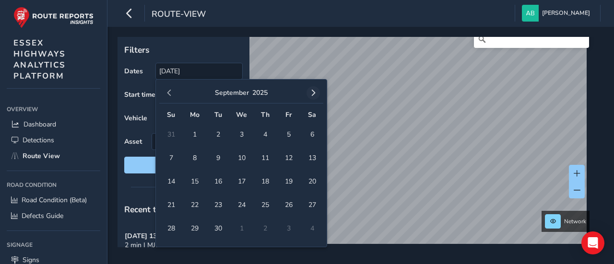
click at [315, 94] on span "button" at bounding box center [313, 93] width 7 height 7
click at [220, 157] on span "7" at bounding box center [218, 158] width 17 height 17
type input "[DATE] - [DATE]"
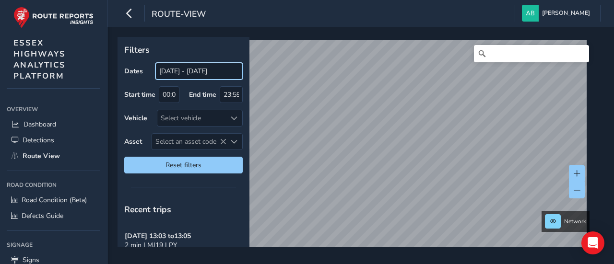
click at [194, 74] on input "[DATE] - [DATE]" at bounding box center [198, 71] width 87 height 17
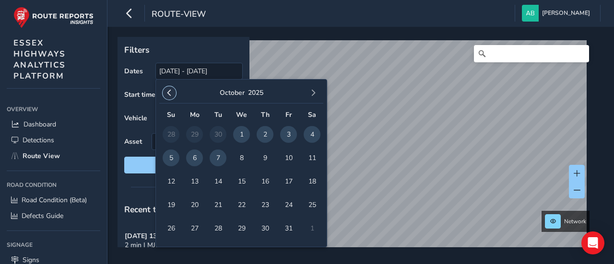
click at [166, 91] on span "button" at bounding box center [169, 93] width 7 height 7
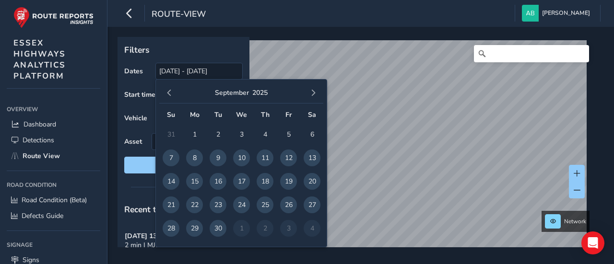
click at [166, 91] on span "button" at bounding box center [169, 93] width 7 height 7
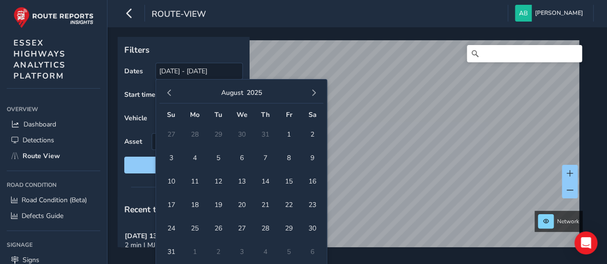
click at [166, 91] on span "button" at bounding box center [169, 93] width 7 height 7
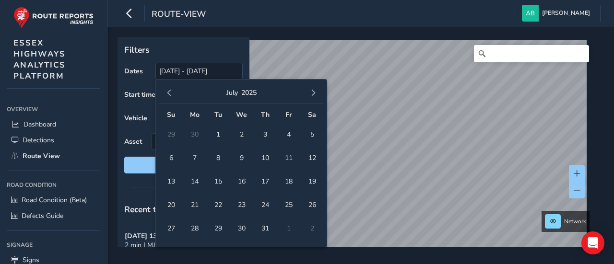
click at [166, 91] on span "button" at bounding box center [169, 93] width 7 height 7
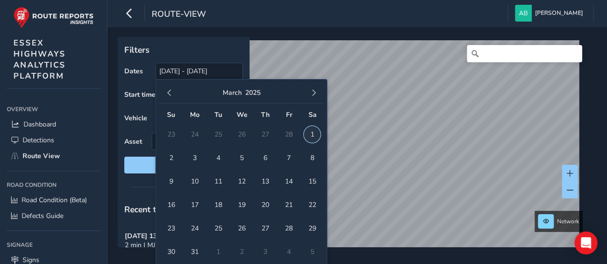
click at [312, 132] on span "1" at bounding box center [311, 134] width 17 height 17
click at [314, 95] on span "button" at bounding box center [313, 93] width 7 height 7
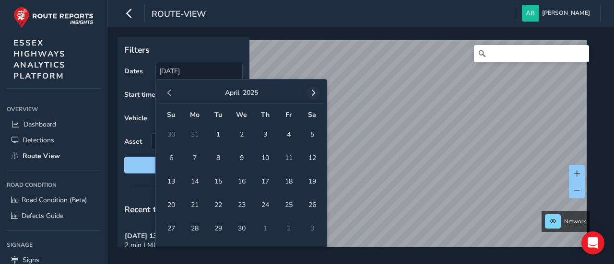
click at [313, 95] on span "button" at bounding box center [313, 93] width 7 height 7
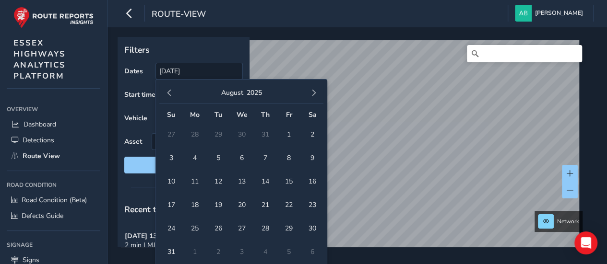
click at [313, 95] on span "button" at bounding box center [313, 93] width 7 height 7
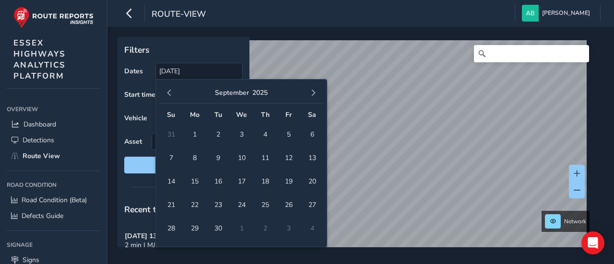
click at [313, 95] on span "button" at bounding box center [313, 93] width 7 height 7
click at [217, 155] on span "7" at bounding box center [218, 158] width 17 height 17
type input "[DATE] - [DATE]"
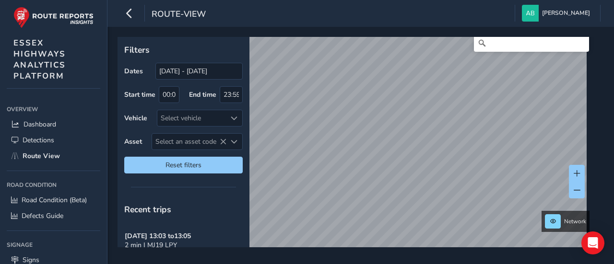
scroll to position [14, 0]
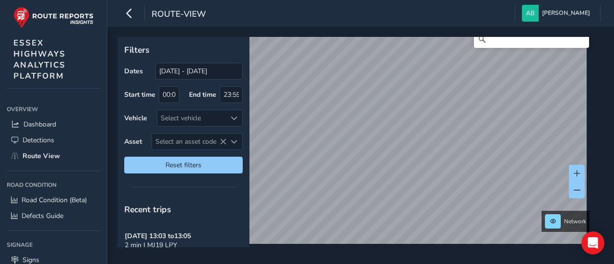
click at [393, 32] on div "Filters Dates 07/09/2025 - 07/10/2025 Start time 00:00 End time 23:59 Vehicle S…" at bounding box center [360, 145] width 506 height 237
click at [391, 18] on div "route-view Andrea Brammer Colour Scheme: Dark Dim Light Logout Filters Dates 07…" at bounding box center [360, 132] width 506 height 264
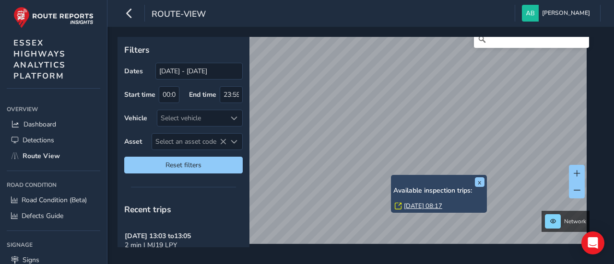
click at [409, 205] on link "Fri, 26 Sep, 08:17" at bounding box center [423, 206] width 38 height 9
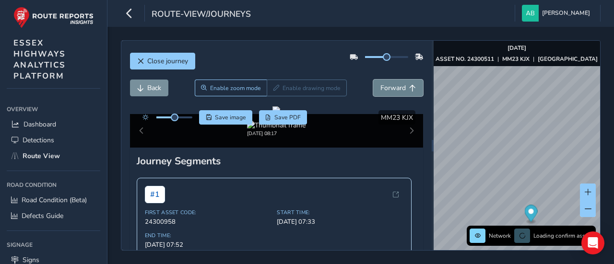
click at [380, 84] on span "Forward" at bounding box center [392, 87] width 25 height 9
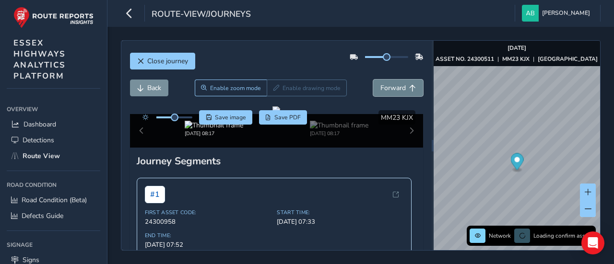
click at [380, 84] on span "Forward" at bounding box center [392, 87] width 25 height 9
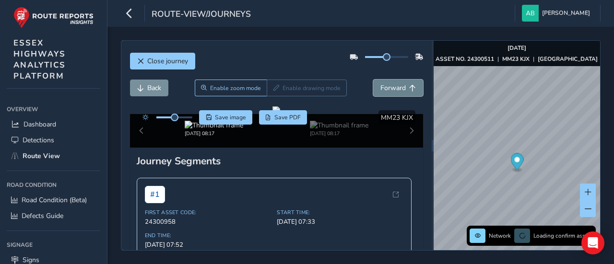
click at [380, 84] on span "Forward" at bounding box center [392, 87] width 25 height 9
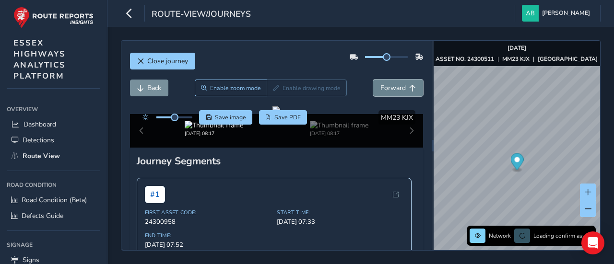
click at [380, 84] on span "Forward" at bounding box center [392, 87] width 25 height 9
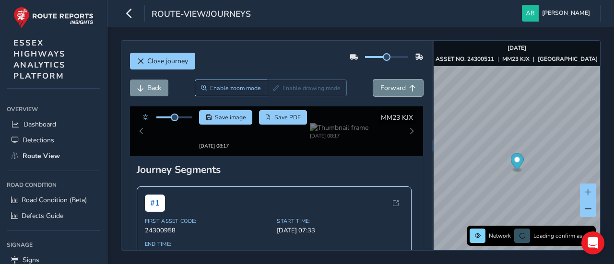
click at [380, 84] on span "Forward" at bounding box center [392, 87] width 25 height 9
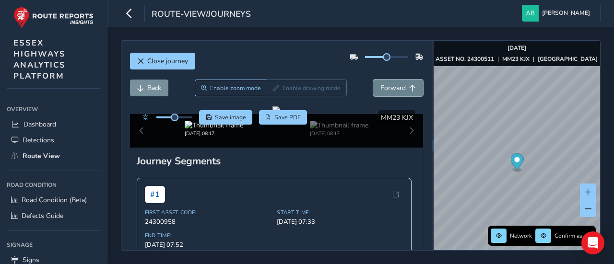
click at [380, 84] on span "Forward" at bounding box center [392, 87] width 25 height 9
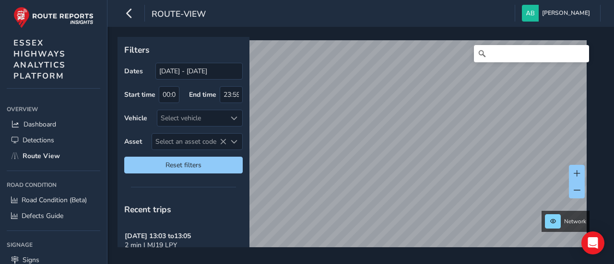
click at [366, 0] on html "route-view [PERSON_NAME] Colour Scheme: Dark Dim Light Logout Filters Dates [DA…" at bounding box center [307, 132] width 614 height 264
click at [308, 0] on html "route-view [PERSON_NAME] Colour Scheme: Dark Dim Light Logout Filters Dates [DA…" at bounding box center [307, 132] width 614 height 264
click at [175, 69] on input "[DATE] - [DATE]" at bounding box center [198, 71] width 87 height 17
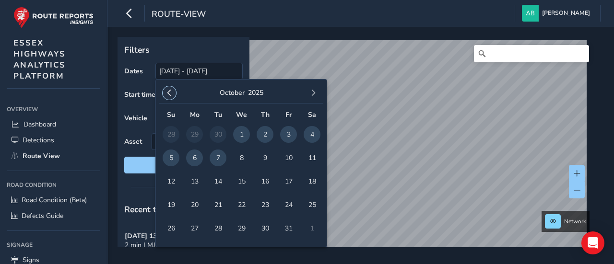
click at [170, 94] on span "button" at bounding box center [169, 93] width 7 height 7
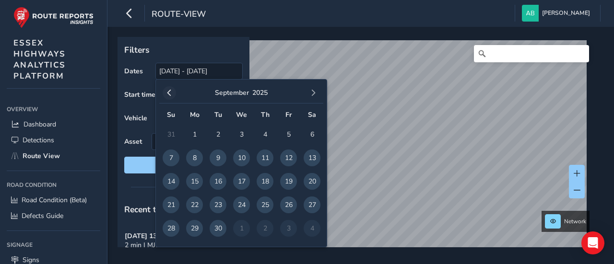
click at [169, 92] on span "button" at bounding box center [169, 93] width 7 height 7
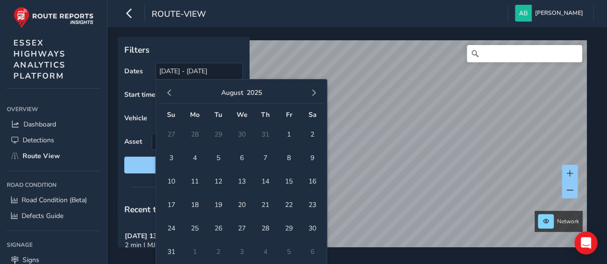
click at [169, 92] on span "button" at bounding box center [169, 93] width 7 height 7
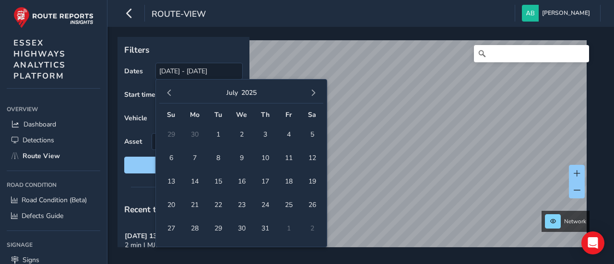
click at [169, 92] on span "button" at bounding box center [169, 93] width 7 height 7
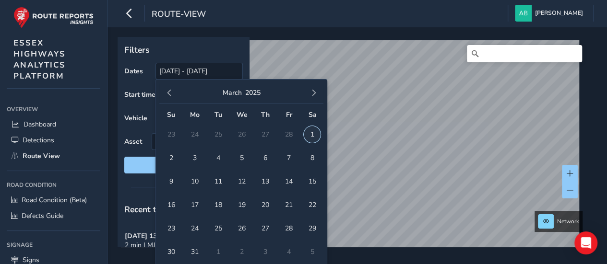
click at [314, 134] on span "1" at bounding box center [311, 134] width 17 height 17
click at [312, 91] on span "button" at bounding box center [313, 93] width 7 height 7
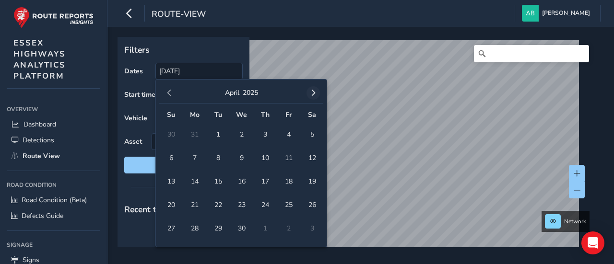
click at [312, 91] on span "button" at bounding box center [313, 93] width 7 height 7
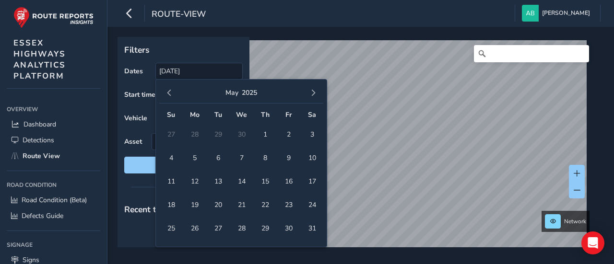
click at [312, 91] on span "button" at bounding box center [313, 93] width 7 height 7
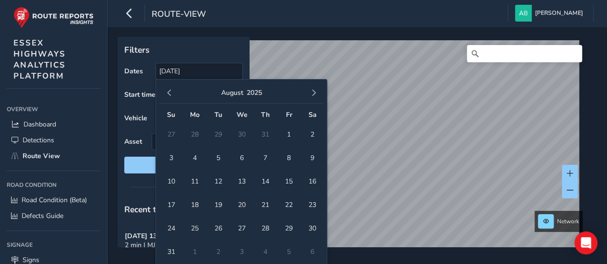
click at [312, 91] on span "button" at bounding box center [313, 93] width 7 height 7
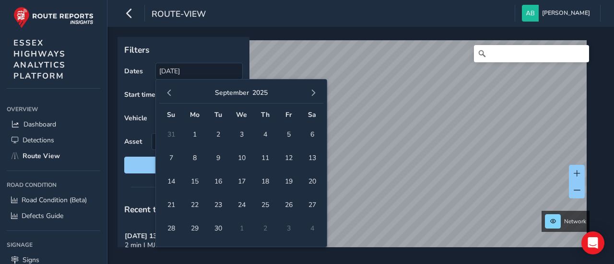
click at [312, 91] on span "button" at bounding box center [313, 93] width 7 height 7
click at [214, 155] on span "7" at bounding box center [218, 158] width 17 height 17
type input "01/03/2025 - 07/10/2025"
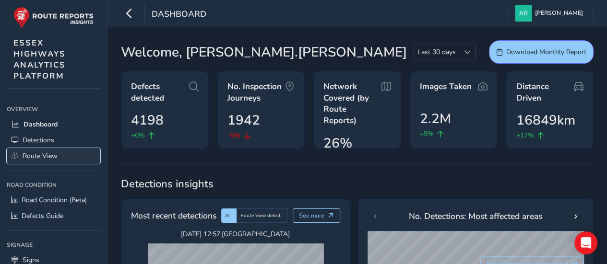
click at [44, 154] on span "Route View" at bounding box center [40, 156] width 35 height 9
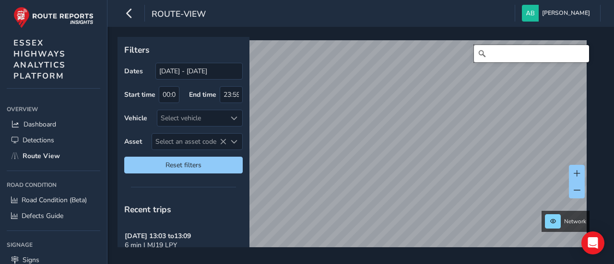
click at [495, 54] on input "Search" at bounding box center [531, 53] width 115 height 17
click at [536, 47] on input "[GEOGRAPHIC_DATA]" at bounding box center [531, 53] width 115 height 17
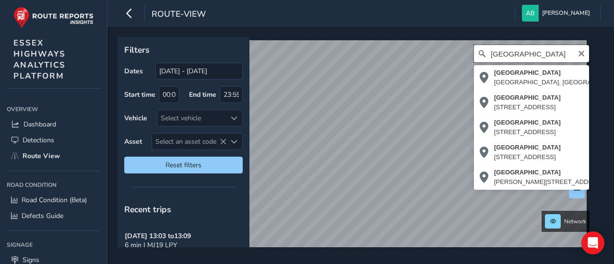
click at [534, 50] on input "[GEOGRAPHIC_DATA]" at bounding box center [531, 53] width 115 height 17
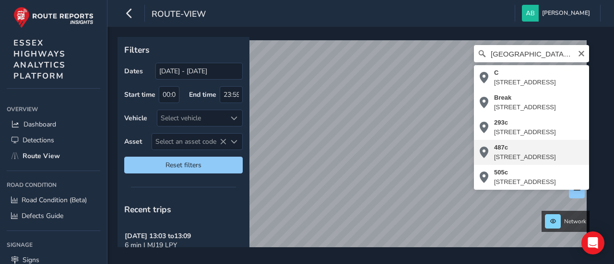
type input "[STREET_ADDRESS]"
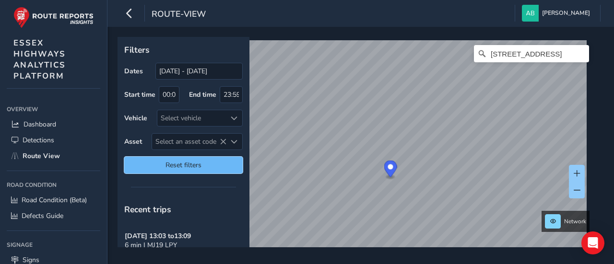
click at [182, 164] on span "Reset filters" at bounding box center [183, 165] width 104 height 9
click at [183, 164] on span "Reset filters" at bounding box center [183, 165] width 104 height 9
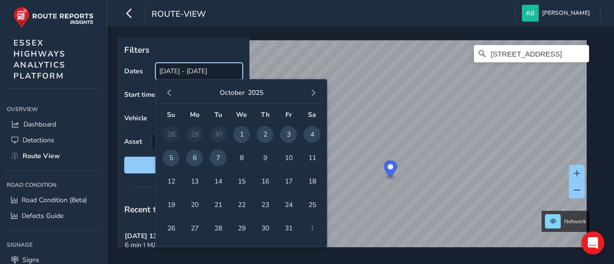
click at [170, 75] on input "[DATE] - [DATE]" at bounding box center [198, 71] width 87 height 17
click at [169, 96] on button "button" at bounding box center [169, 92] width 13 height 13
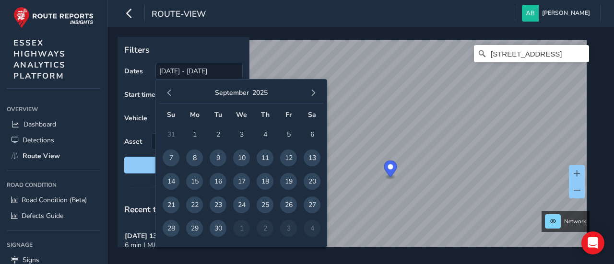
click at [169, 96] on button "button" at bounding box center [169, 92] width 13 height 13
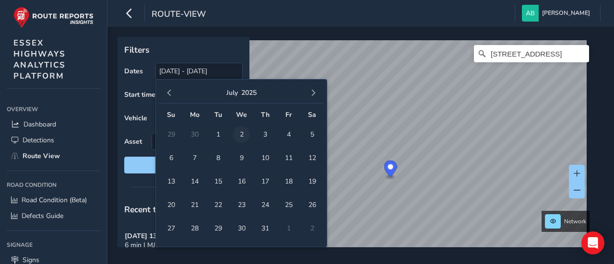
click at [241, 134] on span "2" at bounding box center [241, 134] width 17 height 17
click at [312, 92] on span "button" at bounding box center [313, 93] width 7 height 7
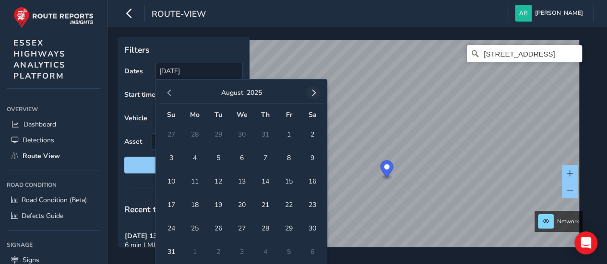
click at [311, 93] on span "button" at bounding box center [313, 93] width 7 height 7
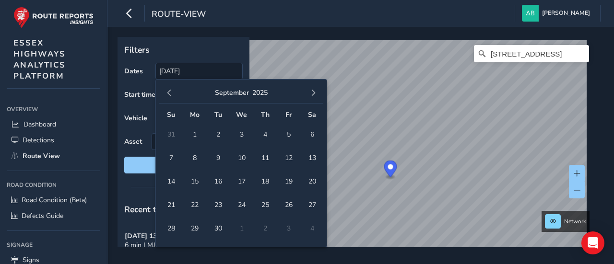
click at [311, 93] on span "button" at bounding box center [313, 93] width 7 height 7
click at [218, 157] on span "7" at bounding box center [218, 158] width 17 height 17
type input "[DATE] - [DATE]"
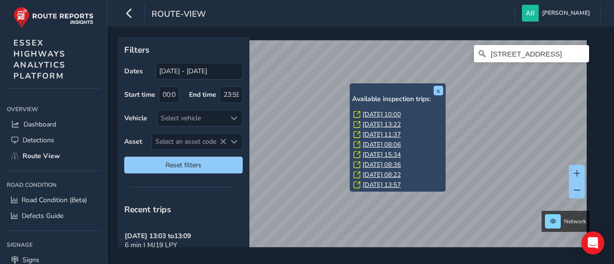
click at [371, 113] on link "[DATE] 10:00" at bounding box center [381, 114] width 38 height 9
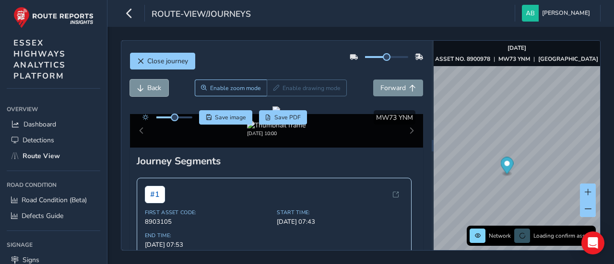
click at [152, 91] on span "Back" at bounding box center [154, 87] width 14 height 9
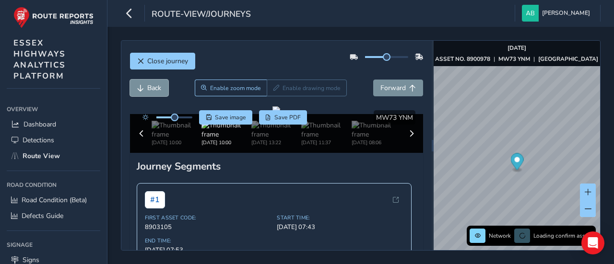
click at [152, 91] on span "Back" at bounding box center [154, 87] width 14 height 9
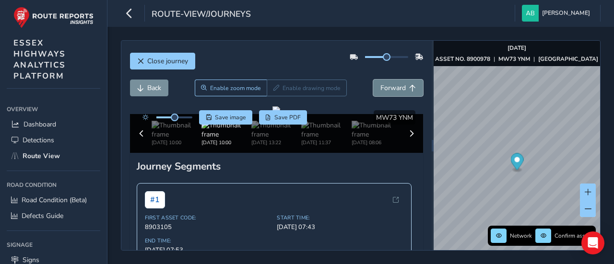
click at [390, 90] on span "Forward" at bounding box center [392, 87] width 25 height 9
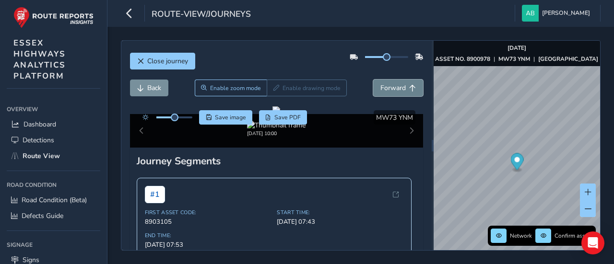
click at [390, 90] on span "Forward" at bounding box center [392, 87] width 25 height 9
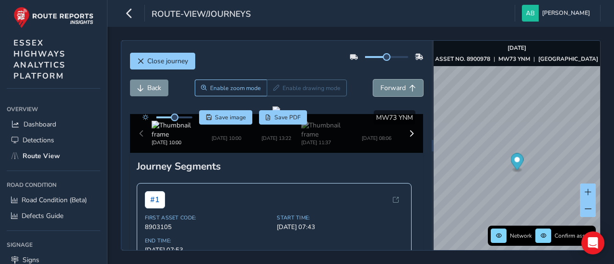
click at [390, 90] on span "Forward" at bounding box center [392, 87] width 25 height 9
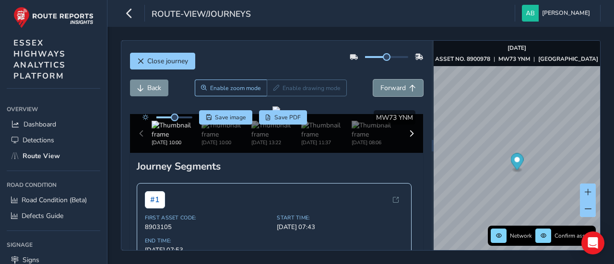
click at [390, 90] on span "Forward" at bounding box center [392, 87] width 25 height 9
click at [153, 87] on span "Back" at bounding box center [154, 87] width 14 height 9
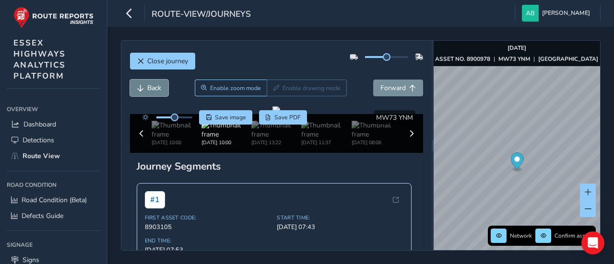
click at [153, 87] on span "Back" at bounding box center [154, 87] width 14 height 9
drag, startPoint x: 175, startPoint y: 118, endPoint x: 194, endPoint y: 121, distance: 18.4
click at [194, 121] on div "Save image Save PDF" at bounding box center [223, 117] width 170 height 14
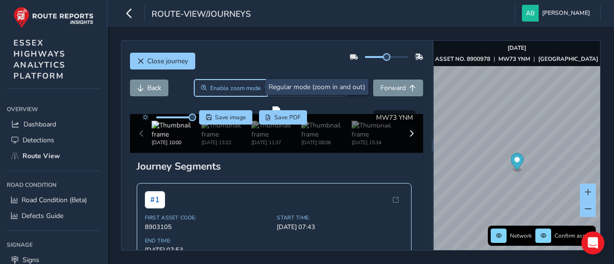
click at [217, 85] on span "Enable zoom mode" at bounding box center [235, 88] width 51 height 8
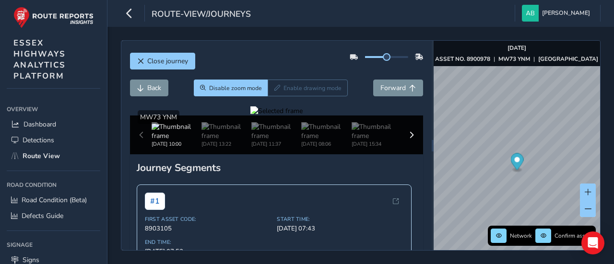
click at [303, 116] on div at bounding box center [276, 110] width 52 height 9
click at [365, 173] on img at bounding box center [38, 237] width 1381 height 777
click at [303, 116] on div at bounding box center [276, 110] width 52 height 9
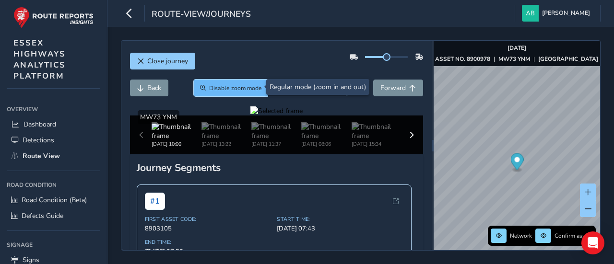
click at [229, 88] on span "Disable zoom mode" at bounding box center [235, 88] width 53 height 8
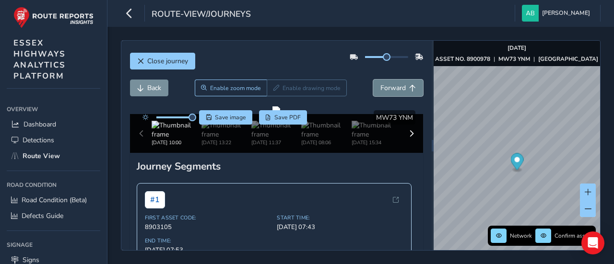
click at [388, 85] on span "Forward" at bounding box center [392, 87] width 25 height 9
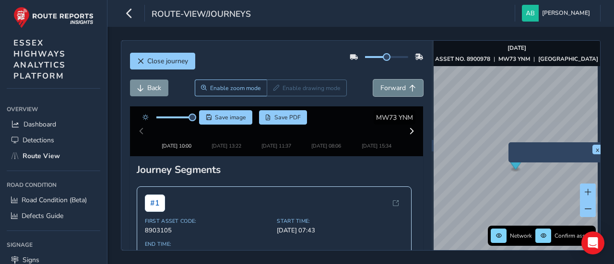
click at [380, 87] on span "Forward" at bounding box center [392, 87] width 25 height 9
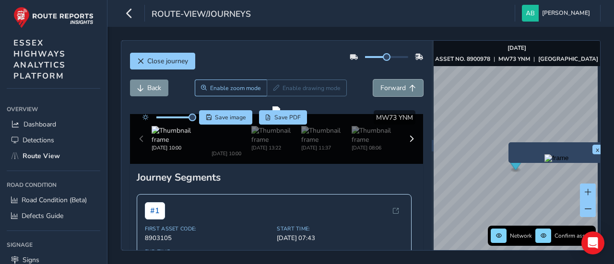
click at [380, 87] on span "Forward" at bounding box center [392, 87] width 25 height 9
